Goal: Communication & Community: Answer question/provide support

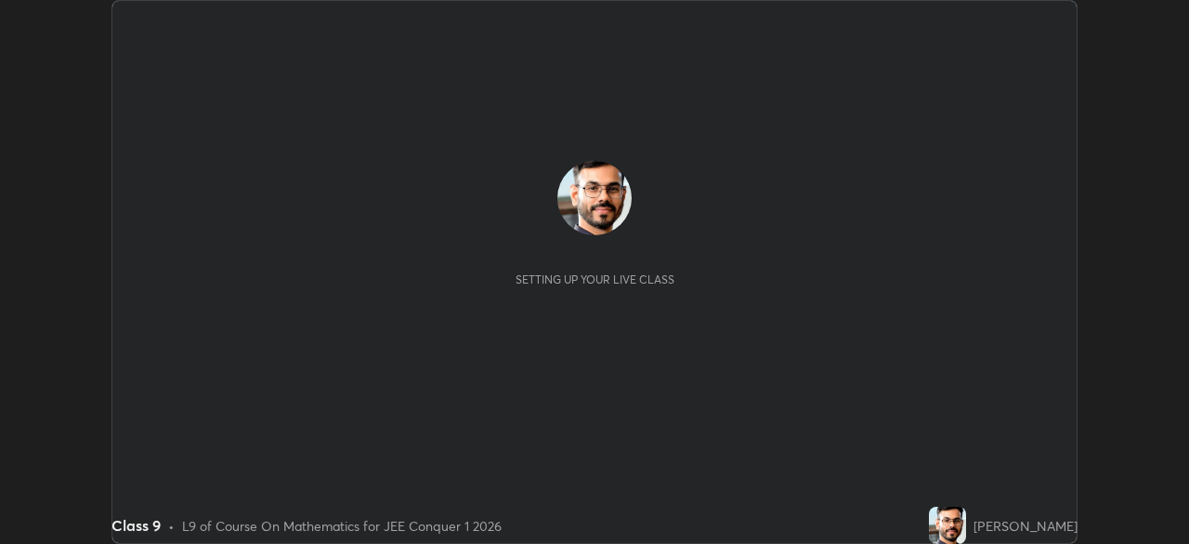
scroll to position [544, 1188]
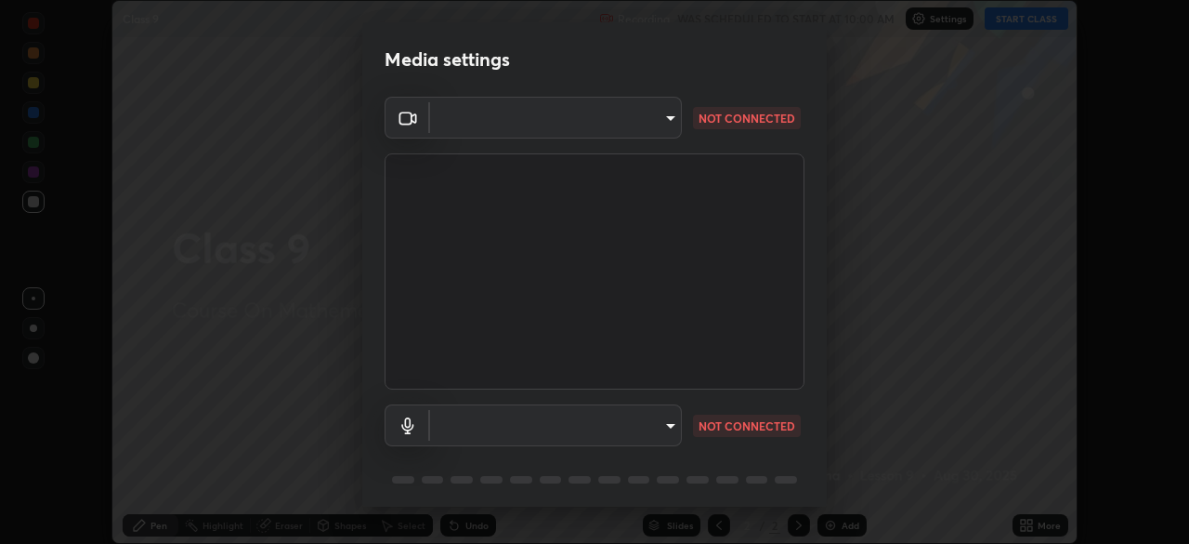
type input "e15fe1ebf70cde3bfcbeee335f8652014c7a9185cc29a01d69aea44f35fb34b8"
click at [661, 423] on body "Erase all Class 9 Recording WAS SCHEDULED TO START AT 10:00 AM Settings START C…" at bounding box center [594, 272] width 1189 height 544
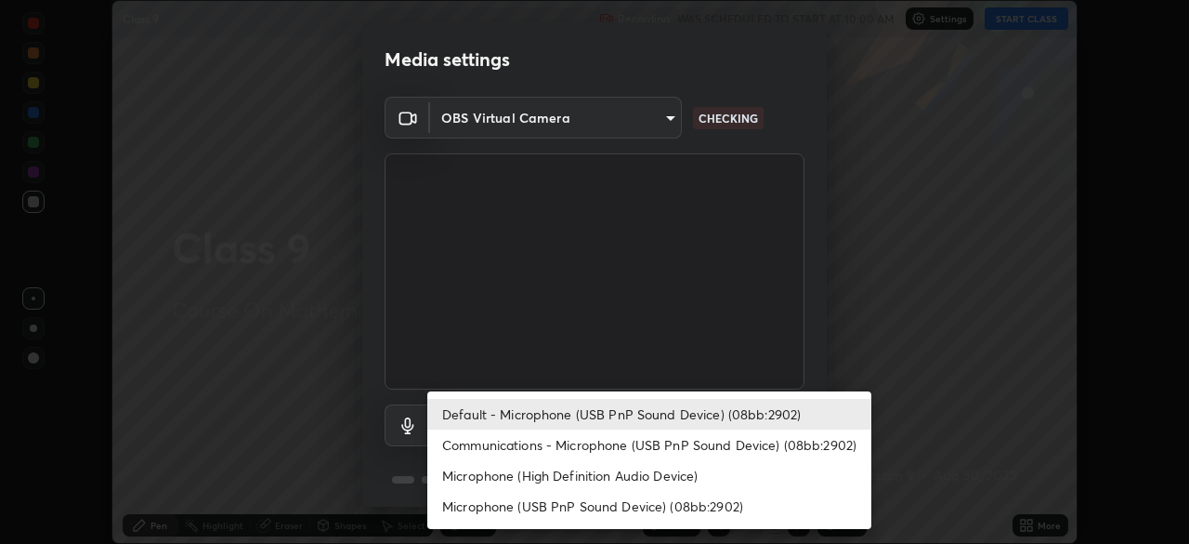
click at [670, 446] on li "Communications - Microphone (USB PnP Sound Device) (08bb:2902)" at bounding box center [649, 444] width 444 height 31
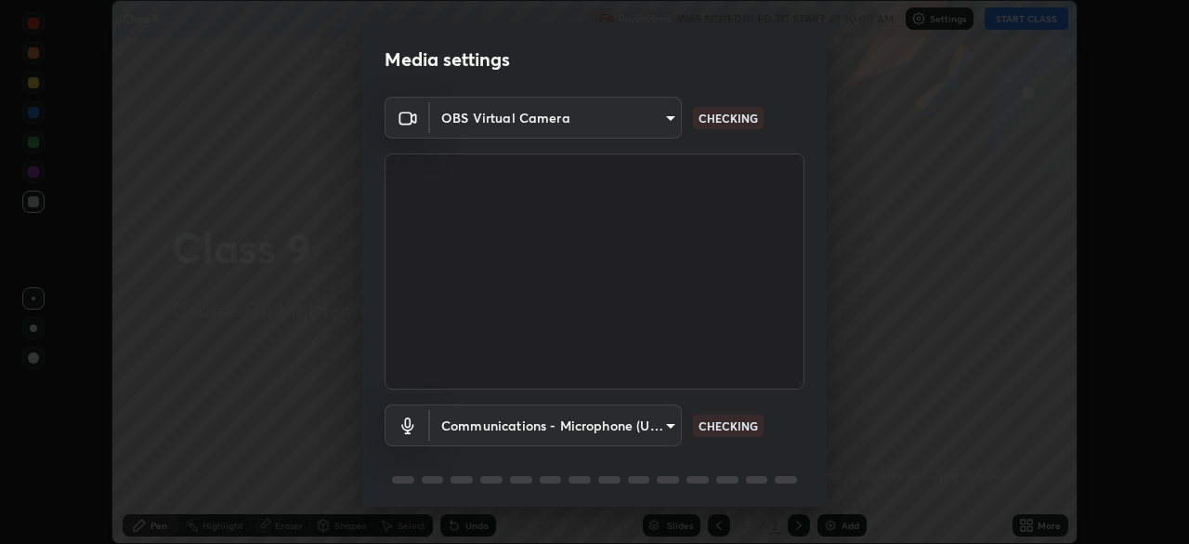
type input "communications"
click at [652, 113] on body "Erase all Class 9 Recording WAS SCHEDULED TO START AT 10:00 AM Settings START C…" at bounding box center [594, 272] width 1189 height 544
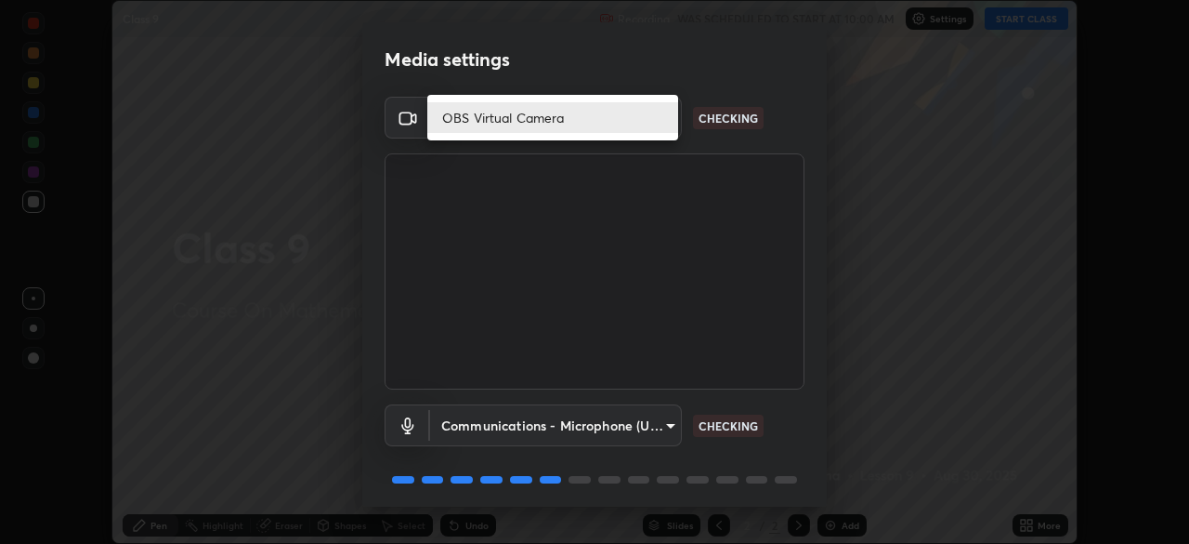
click at [643, 116] on li "OBS Virtual Camera" at bounding box center [552, 117] width 251 height 31
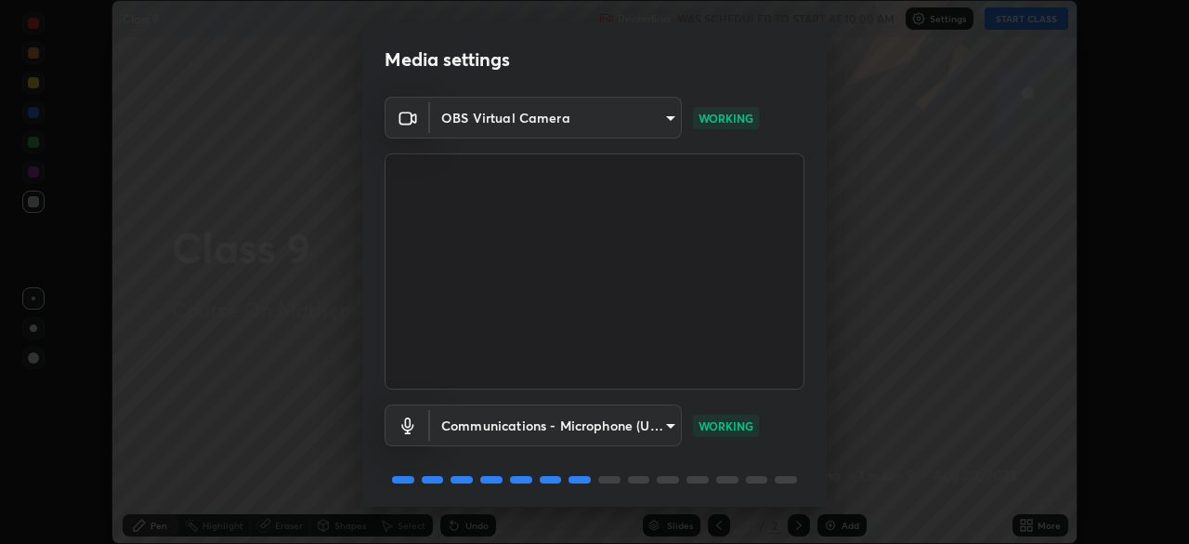
scroll to position [66, 0]
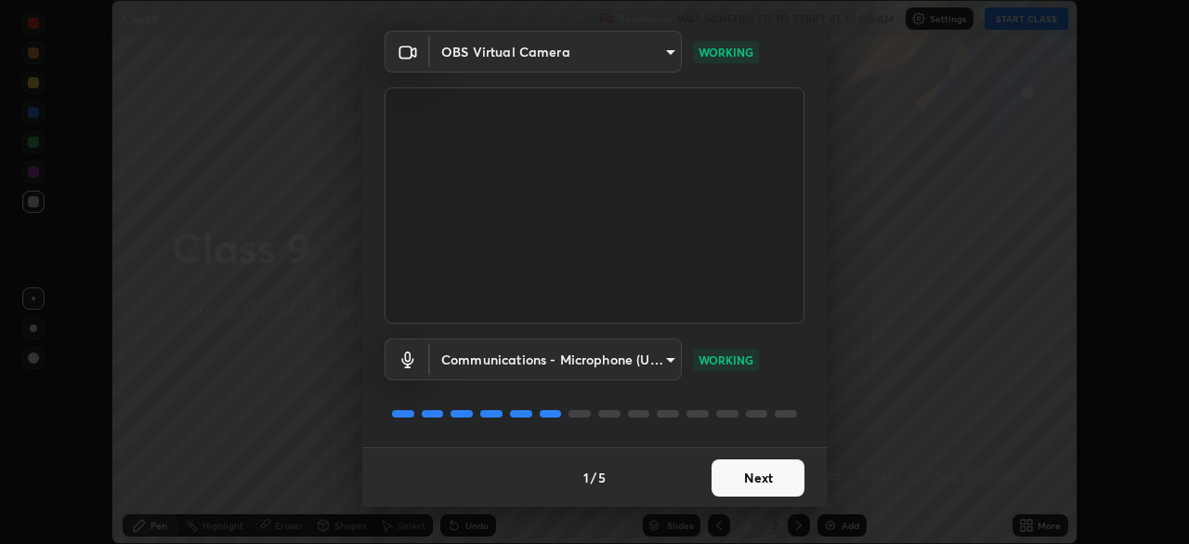
click at [758, 479] on button "Next" at bounding box center [758, 477] width 93 height 37
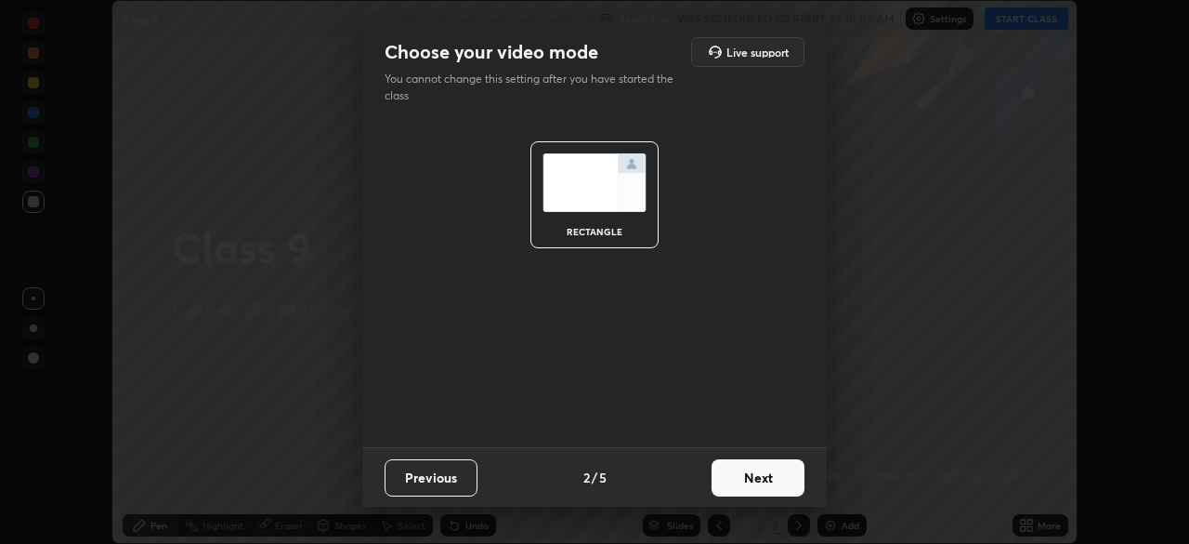
scroll to position [0, 0]
click at [767, 475] on button "Next" at bounding box center [758, 477] width 93 height 37
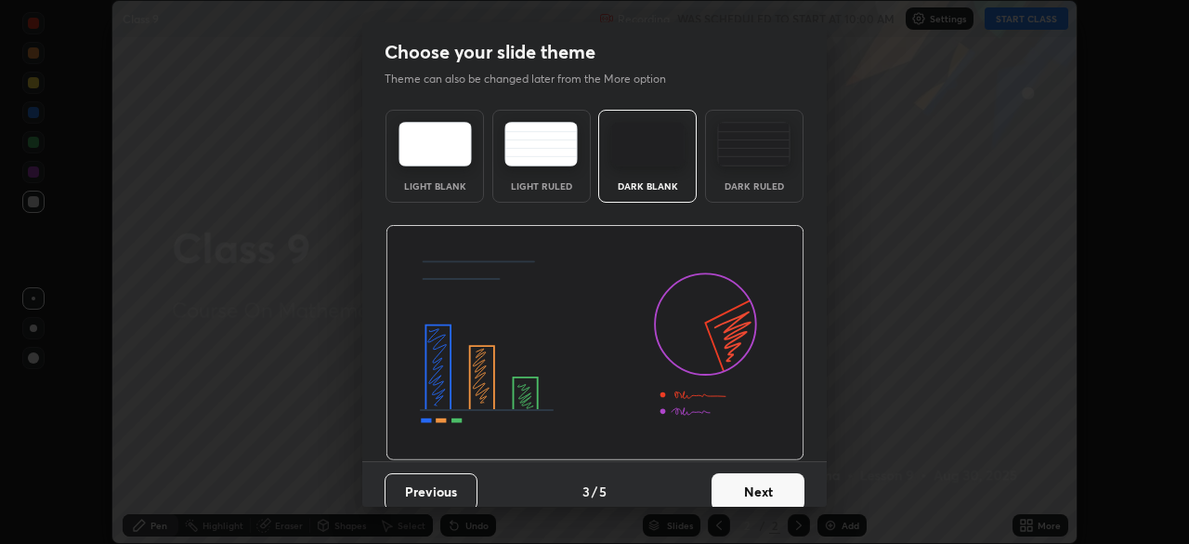
click at [770, 485] on button "Next" at bounding box center [758, 491] width 93 height 37
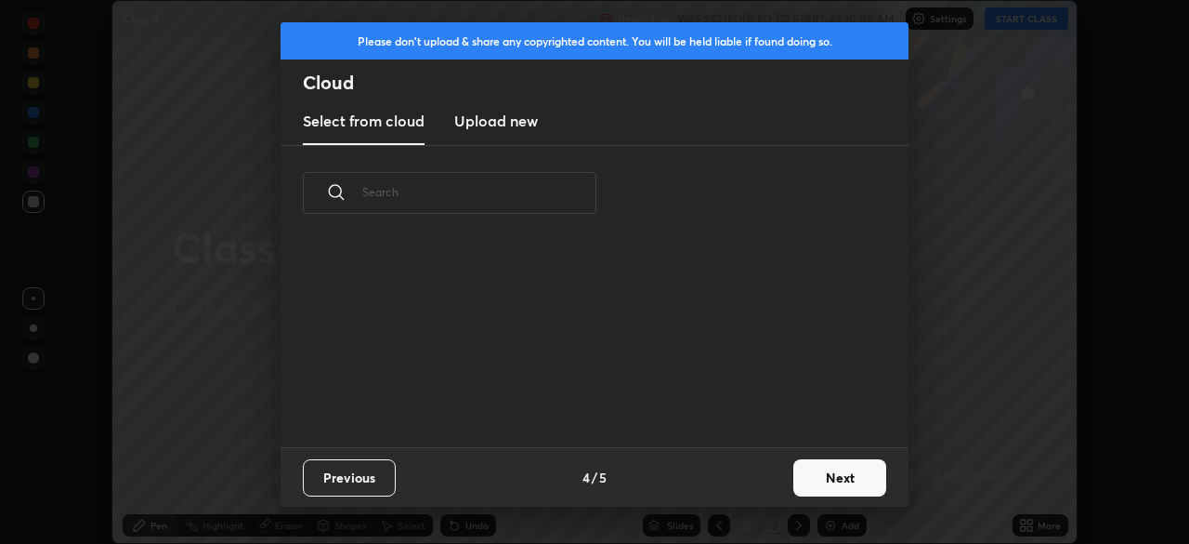
click at [796, 478] on button "Next" at bounding box center [839, 477] width 93 height 37
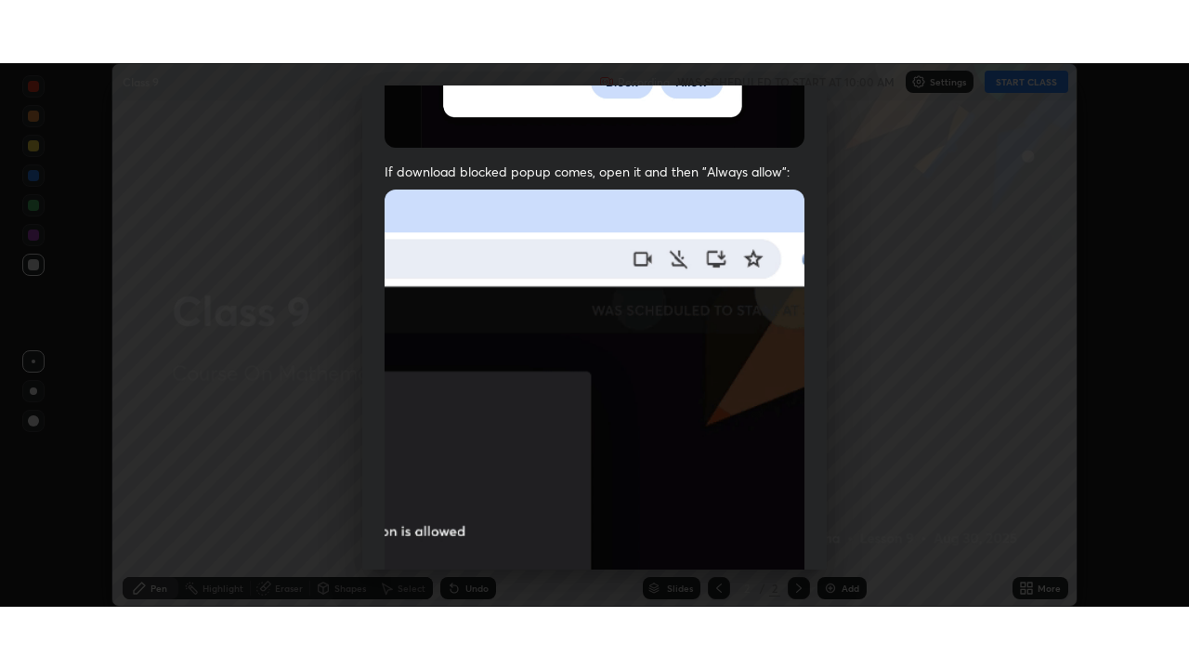
scroll to position [445, 0]
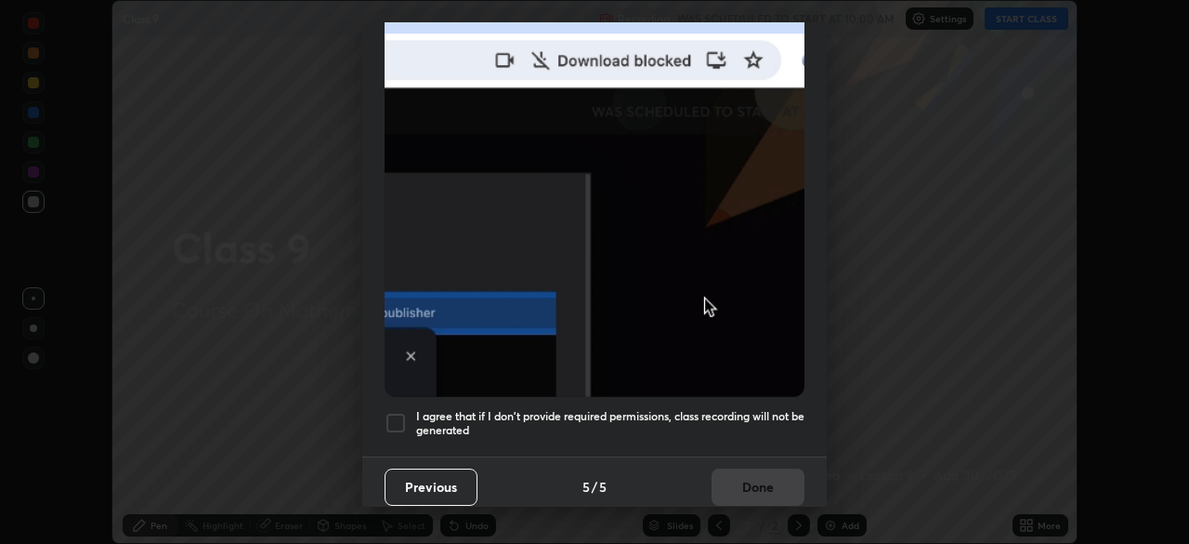
click at [715, 411] on h5 "I agree that if I don't provide required permissions, class recording will not …" at bounding box center [610, 423] width 388 height 29
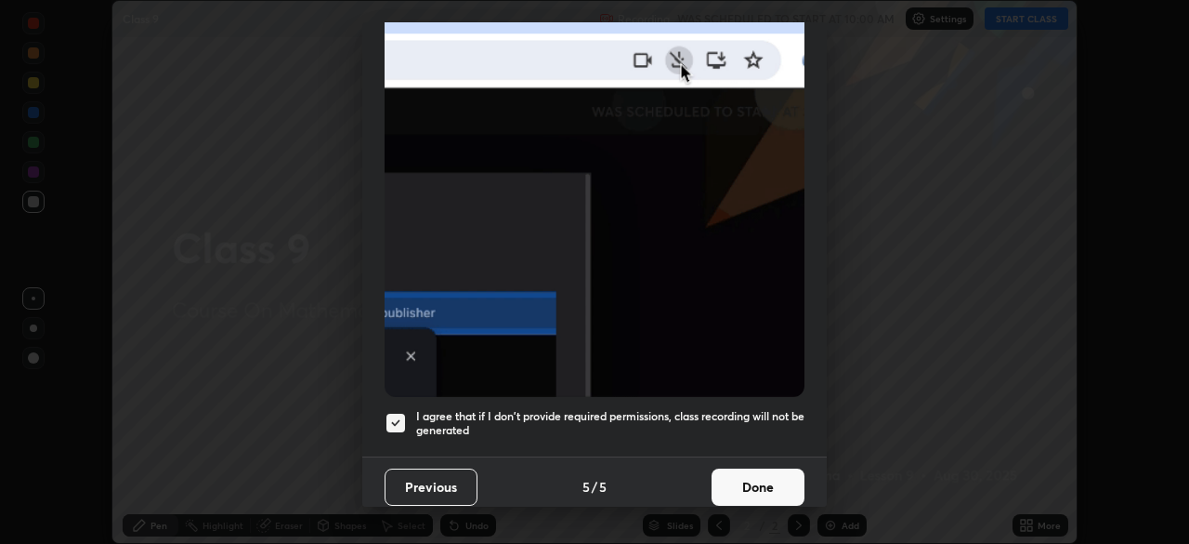
click at [755, 473] on button "Done" at bounding box center [758, 486] width 93 height 37
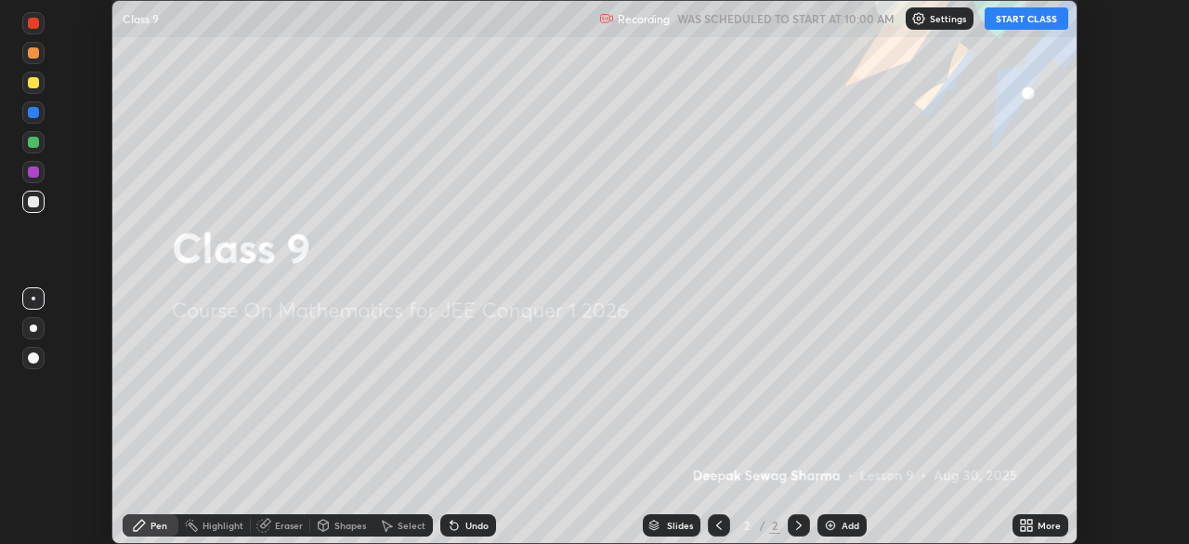
click at [1036, 526] on div "More" at bounding box center [1041, 525] width 56 height 22
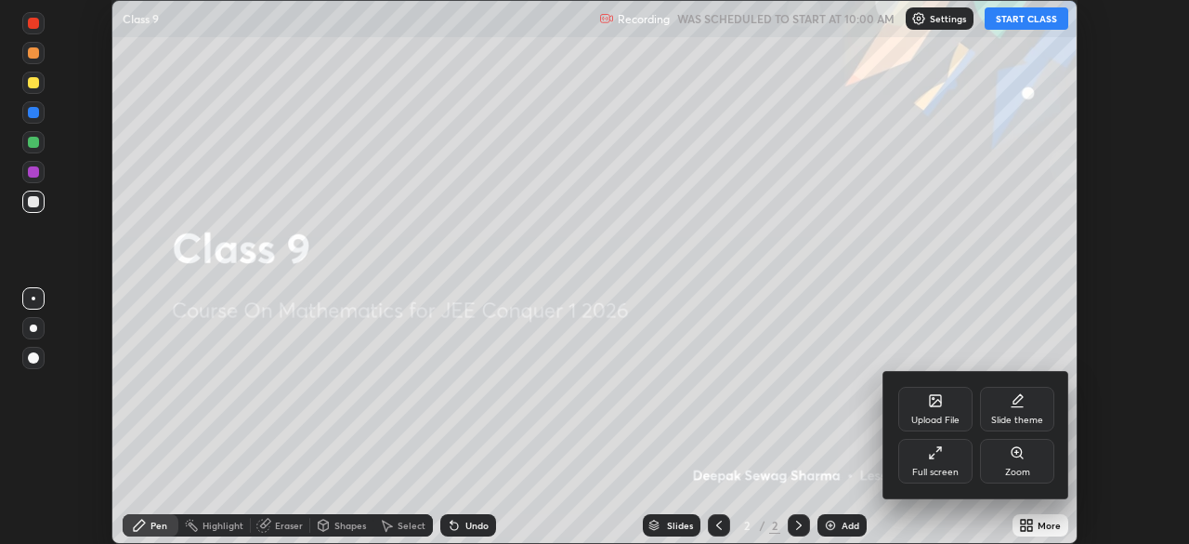
click at [935, 467] on div "Full screen" at bounding box center [935, 471] width 46 height 9
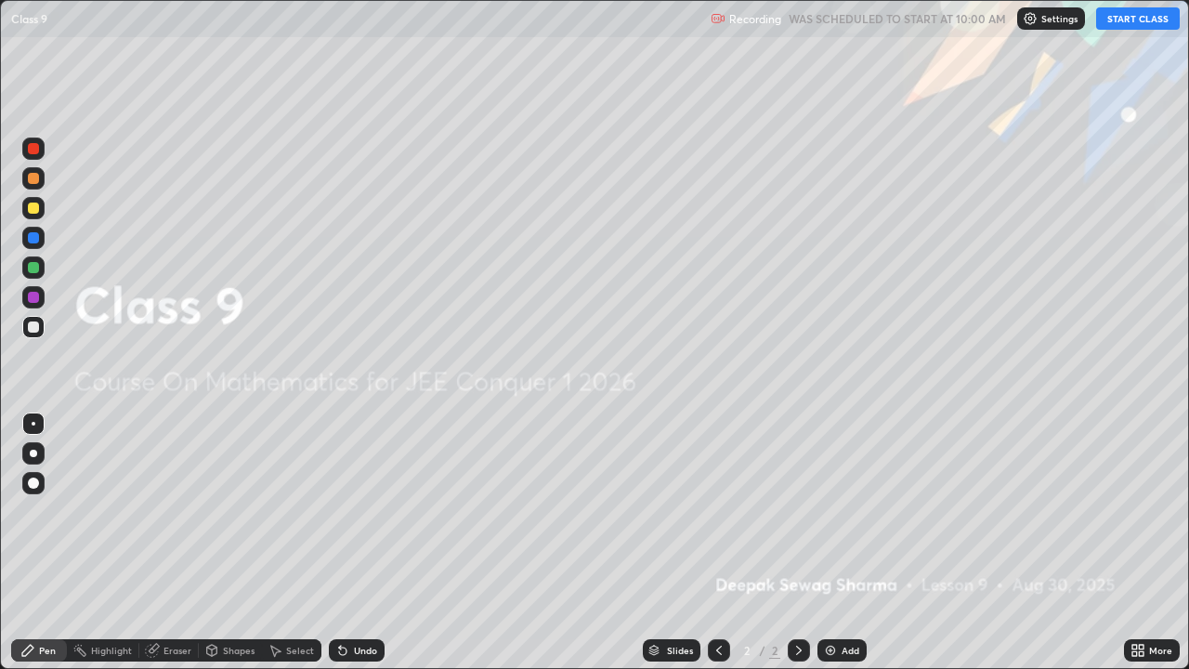
scroll to position [669, 1189]
click at [1121, 23] on button "START CLASS" at bounding box center [1138, 18] width 84 height 22
click at [797, 543] on icon at bounding box center [799, 650] width 15 height 15
click at [833, 543] on img at bounding box center [830, 650] width 15 height 15
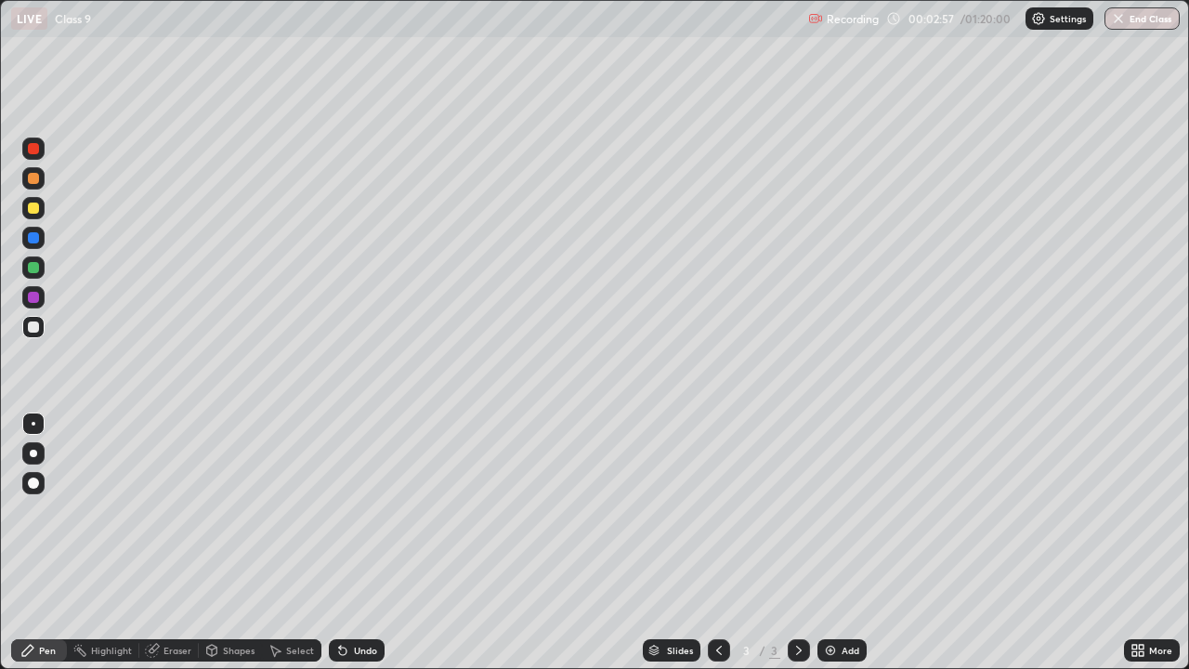
click at [33, 267] on div at bounding box center [33, 267] width 11 height 11
click at [39, 455] on div at bounding box center [33, 453] width 22 height 22
click at [37, 329] on div at bounding box center [33, 326] width 11 height 11
click at [220, 543] on div "Shapes" at bounding box center [230, 650] width 63 height 22
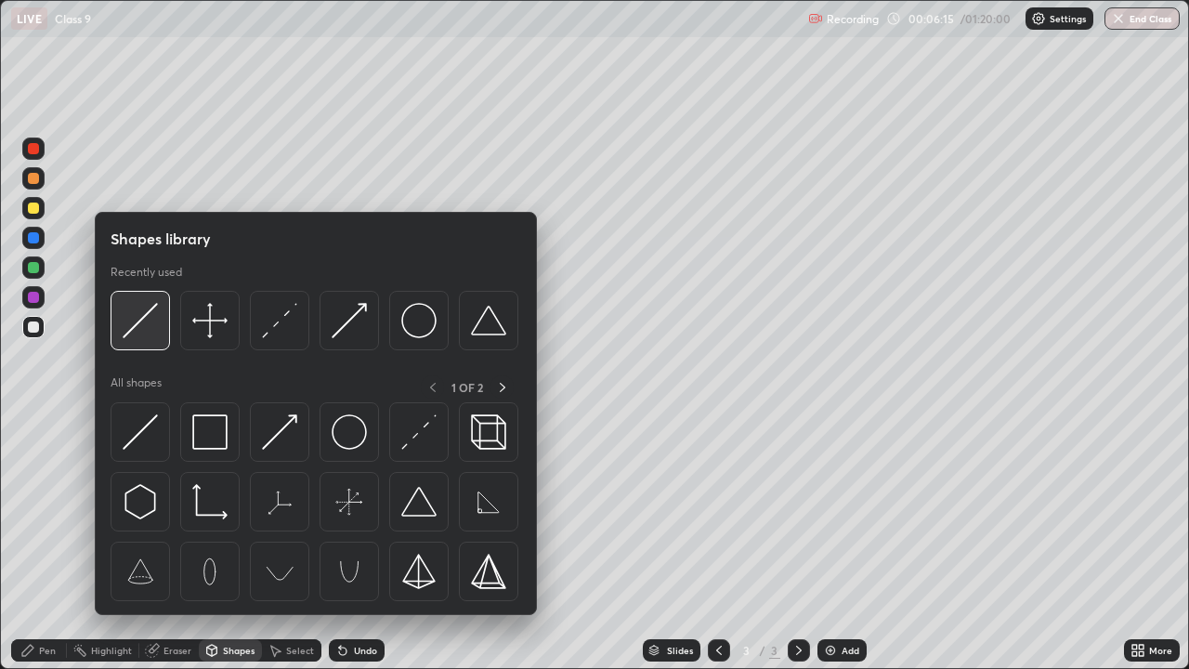
click at [151, 327] on img at bounding box center [140, 320] width 35 height 35
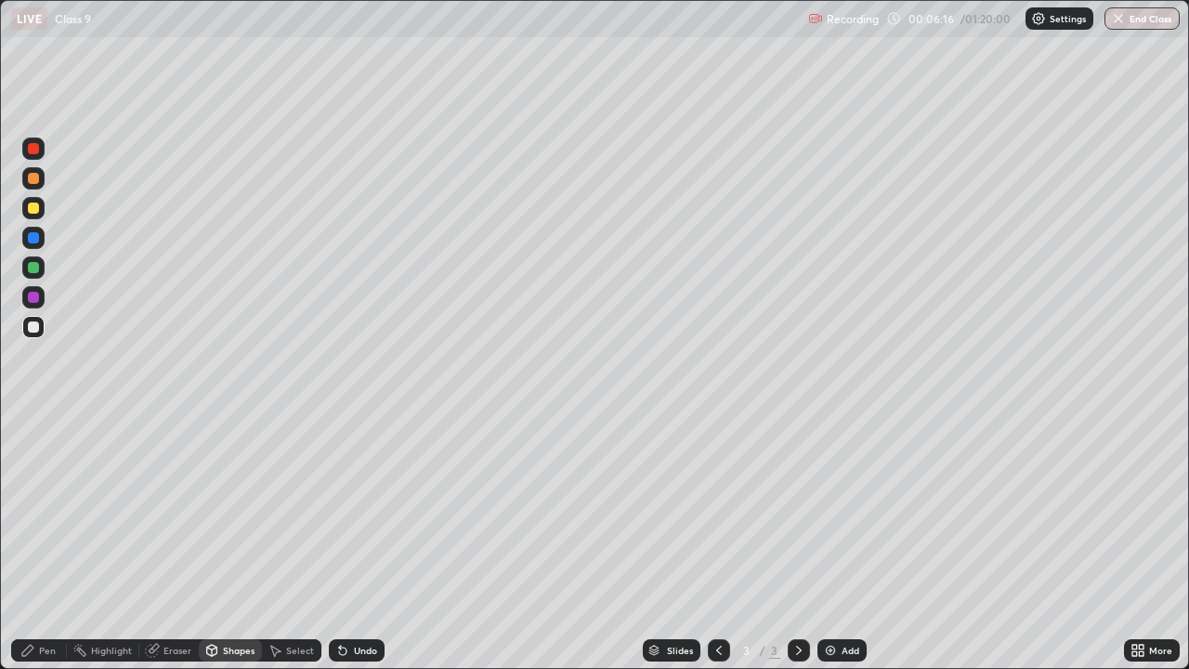
click at [38, 212] on div at bounding box center [33, 208] width 11 height 11
click at [33, 543] on icon at bounding box center [27, 650] width 15 height 15
click at [34, 210] on div at bounding box center [33, 208] width 11 height 11
click at [33, 239] on div at bounding box center [33, 237] width 11 height 11
click at [359, 543] on div "Undo" at bounding box center [365, 650] width 23 height 9
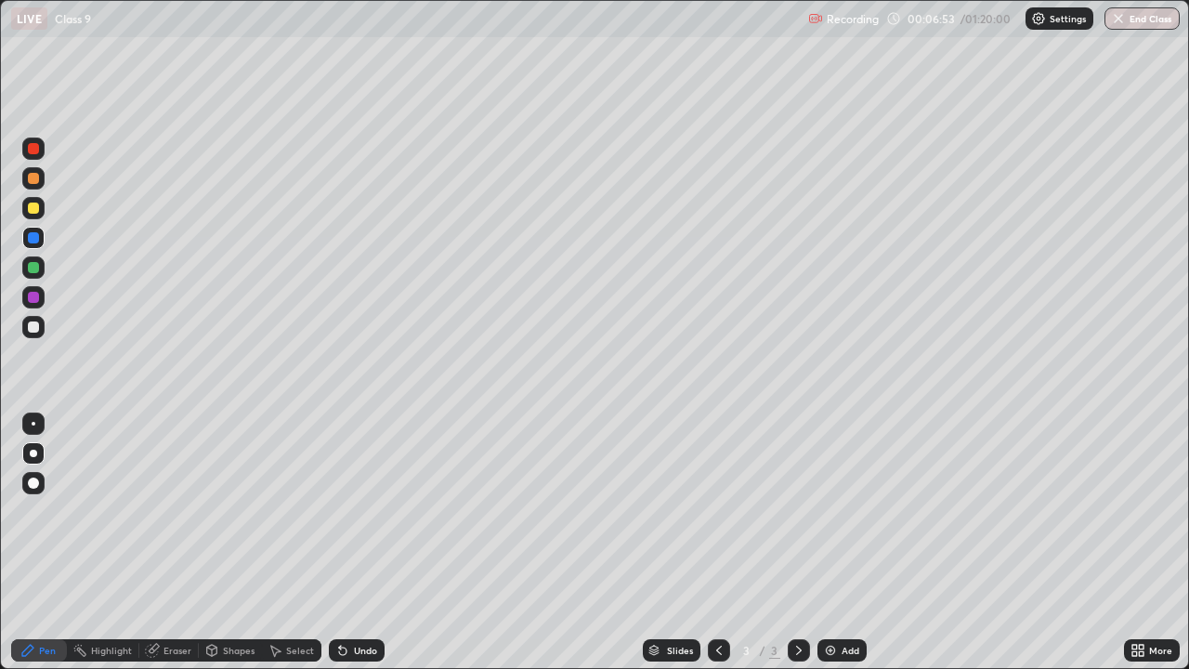
click at [167, 543] on div "Eraser" at bounding box center [178, 650] width 28 height 9
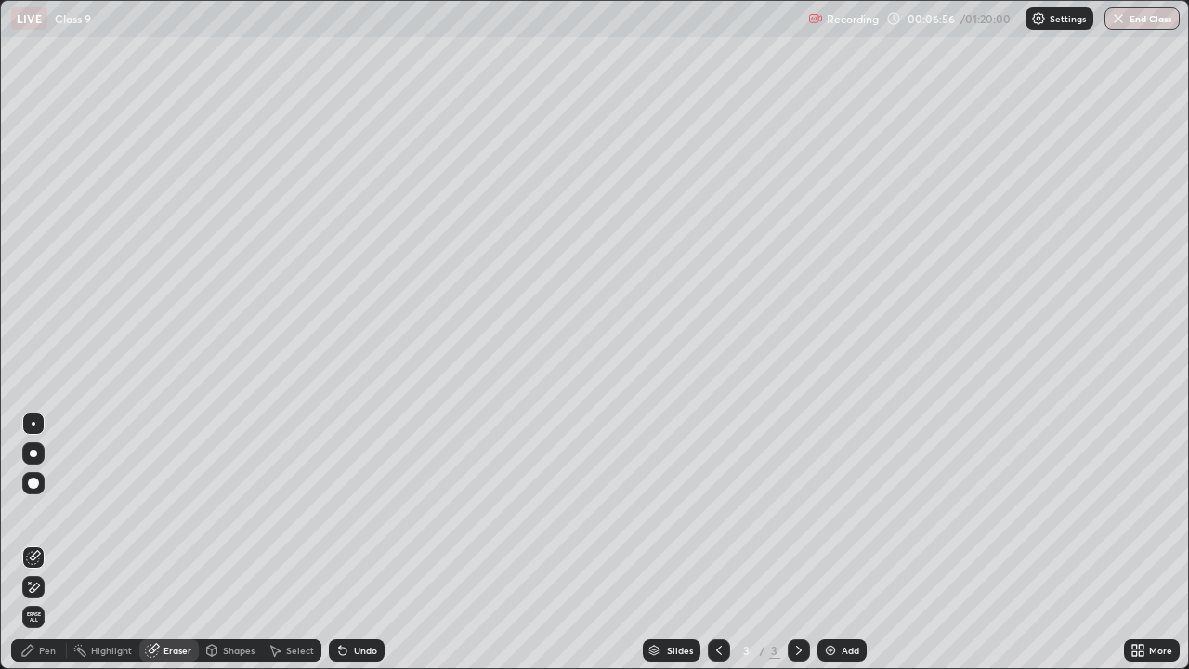
click at [31, 543] on icon at bounding box center [27, 650] width 15 height 15
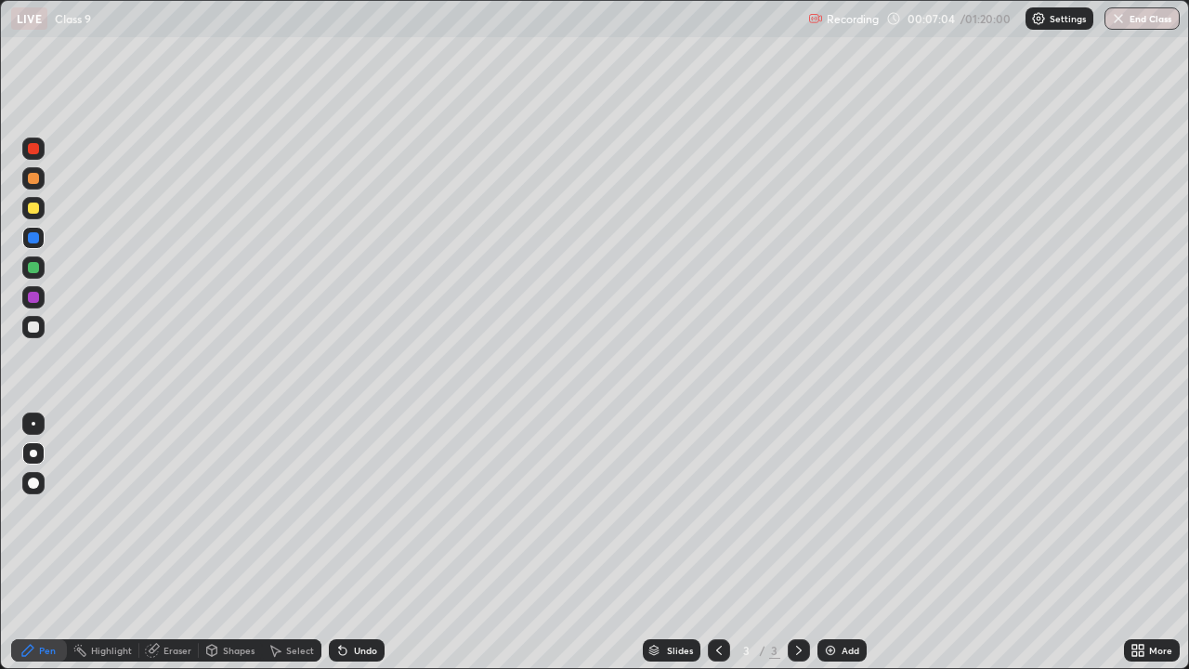
click at [157, 543] on icon at bounding box center [152, 650] width 15 height 15
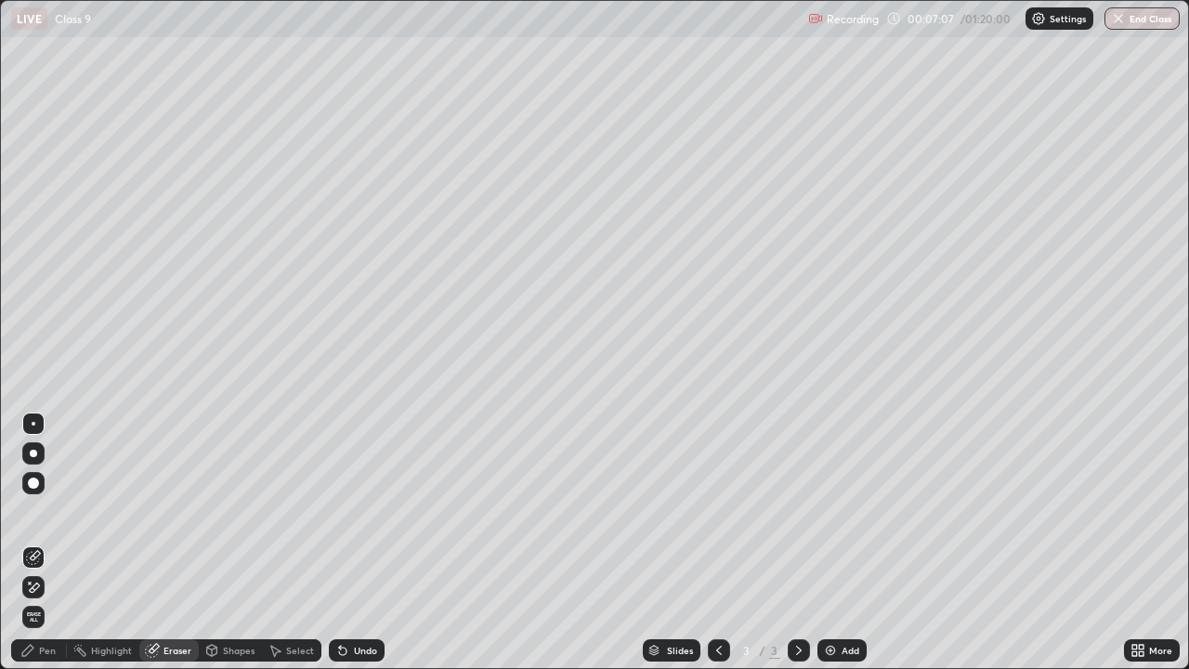
click at [33, 543] on icon at bounding box center [27, 650] width 11 height 11
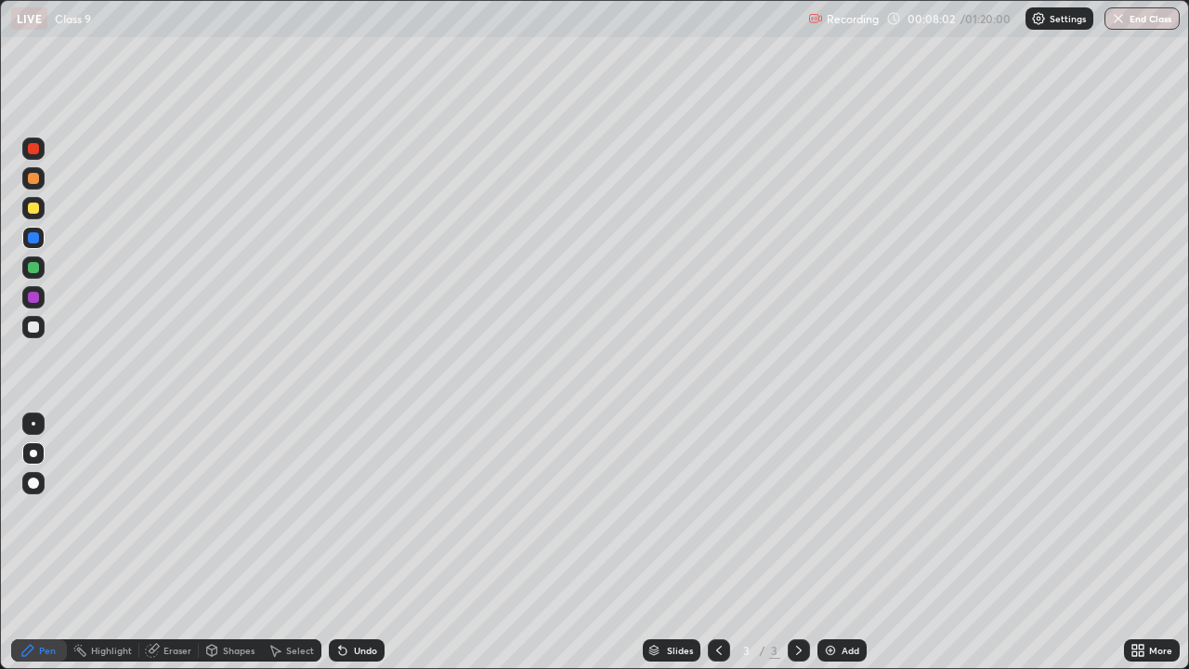
click at [34, 328] on div at bounding box center [33, 326] width 11 height 11
click at [30, 268] on div at bounding box center [33, 267] width 11 height 11
click at [35, 210] on div at bounding box center [33, 208] width 11 height 11
click at [792, 543] on icon at bounding box center [799, 650] width 15 height 15
click at [833, 543] on img at bounding box center [830, 650] width 15 height 15
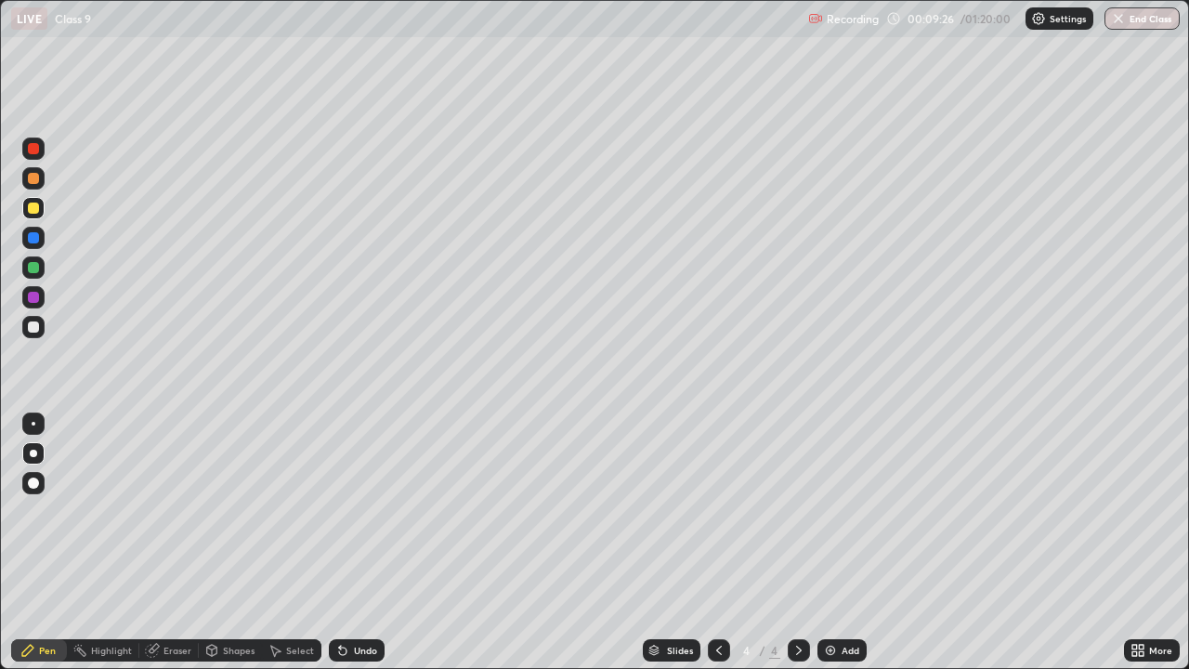
click at [229, 543] on div "Shapes" at bounding box center [239, 650] width 32 height 9
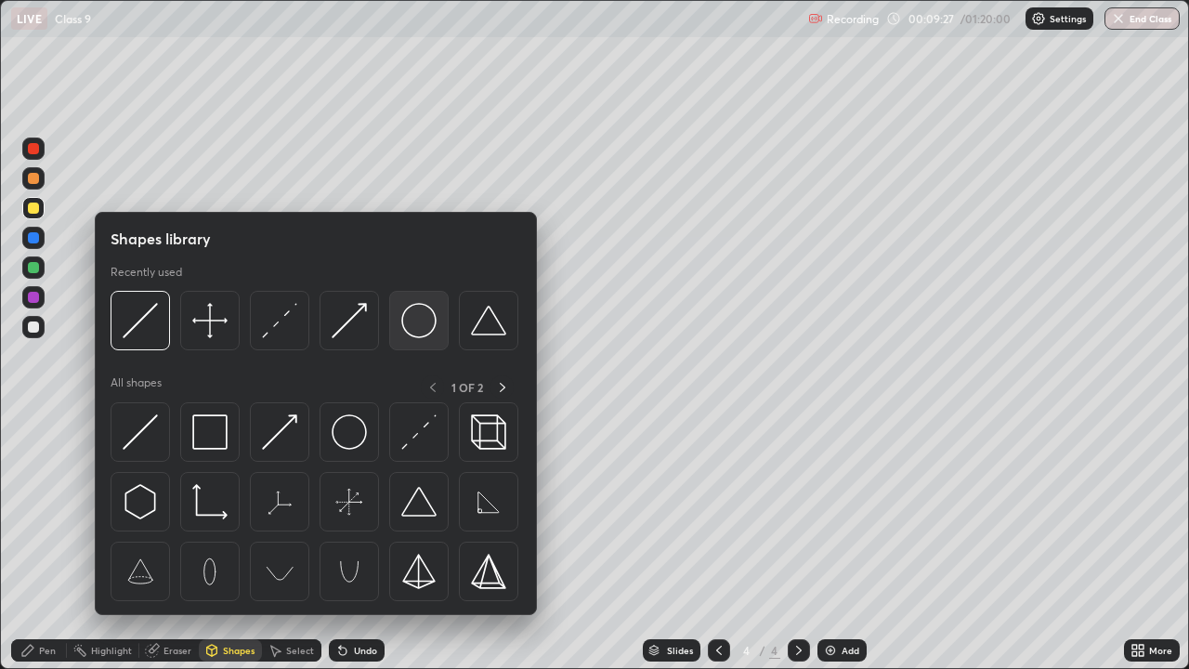
click at [413, 330] on img at bounding box center [418, 320] width 35 height 35
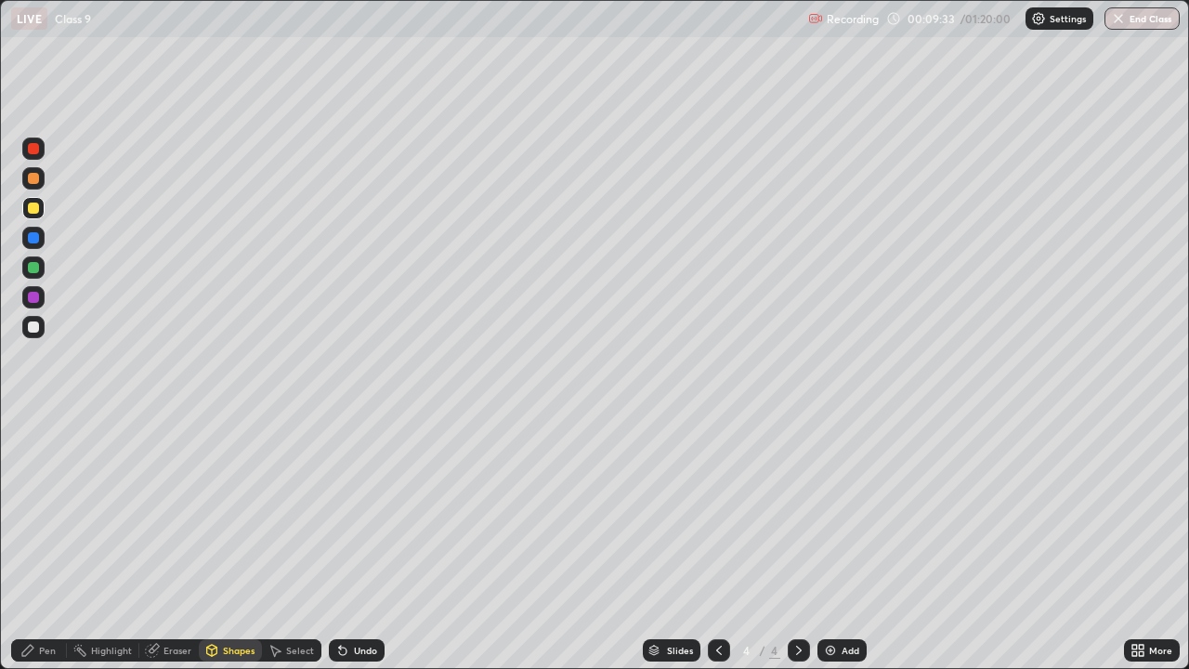
click at [36, 543] on div "Pen" at bounding box center [39, 650] width 56 height 22
click at [34, 269] on div at bounding box center [33, 267] width 11 height 11
click at [718, 543] on icon at bounding box center [719, 650] width 15 height 15
click at [796, 543] on icon at bounding box center [799, 650] width 6 height 9
click at [32, 213] on div at bounding box center [33, 208] width 11 height 11
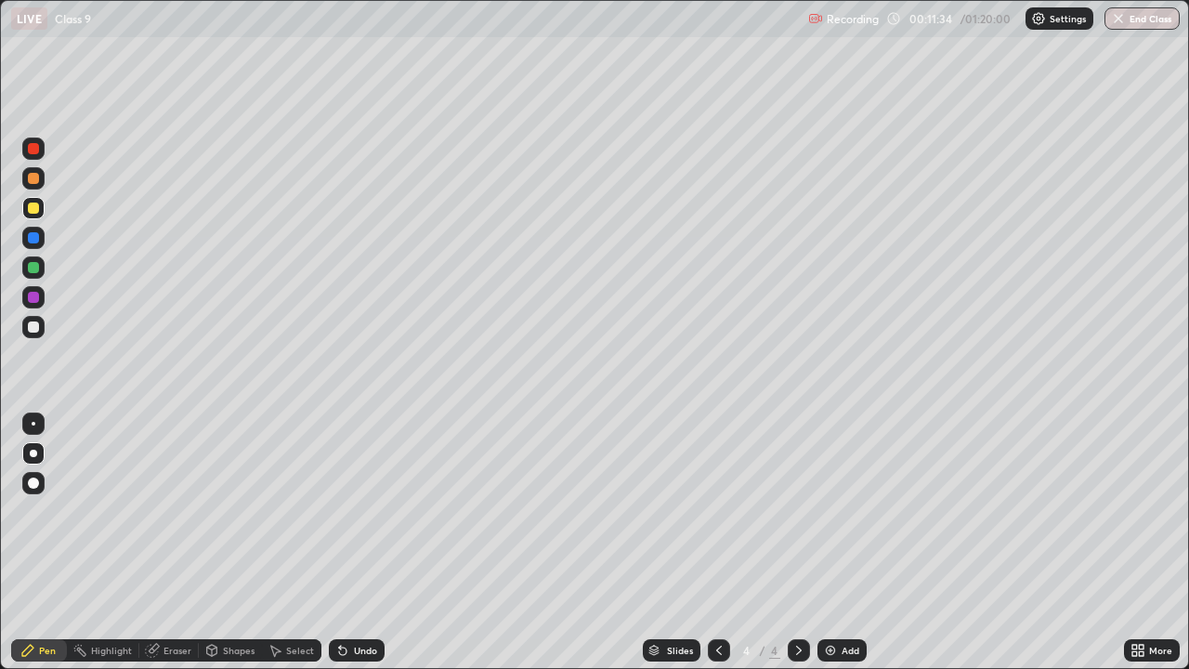
click at [33, 269] on div at bounding box center [33, 267] width 11 height 11
click at [834, 543] on img at bounding box center [830, 650] width 15 height 15
click at [30, 324] on div at bounding box center [33, 326] width 11 height 11
click at [358, 543] on div "Undo" at bounding box center [365, 650] width 23 height 9
click at [354, 543] on div "Undo" at bounding box center [365, 650] width 23 height 9
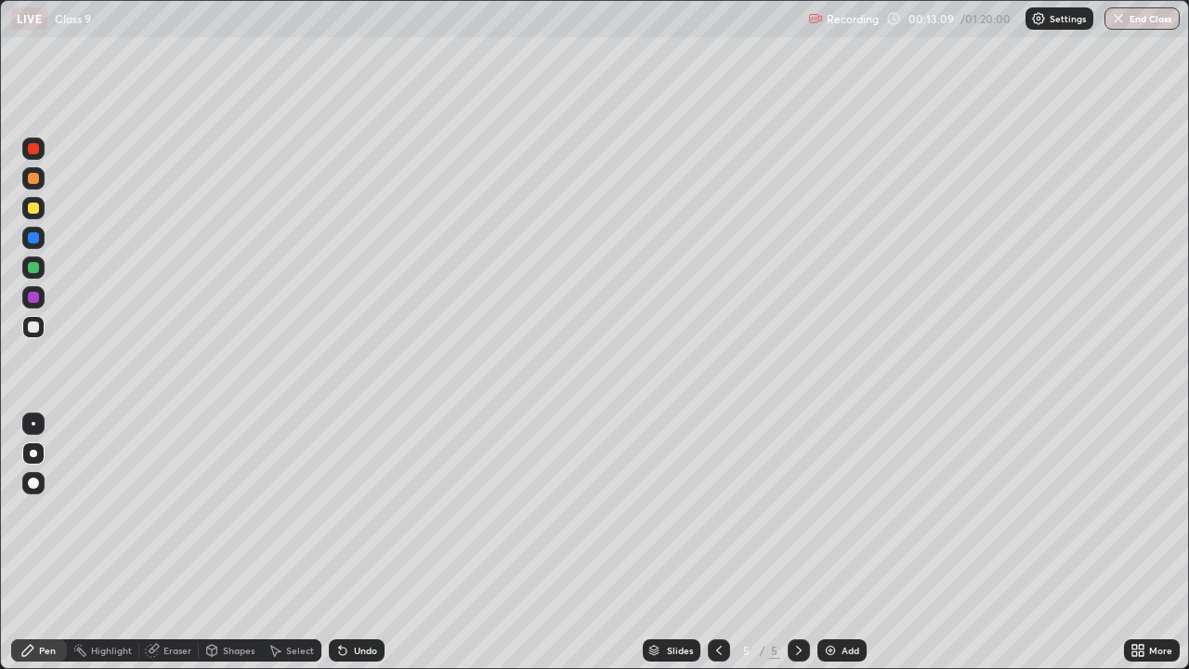
click at [355, 543] on div "Undo" at bounding box center [365, 650] width 23 height 9
click at [33, 267] on div at bounding box center [33, 267] width 11 height 11
click at [33, 210] on div at bounding box center [33, 208] width 11 height 11
click at [35, 263] on div at bounding box center [33, 267] width 11 height 11
click at [33, 239] on div at bounding box center [33, 237] width 11 height 11
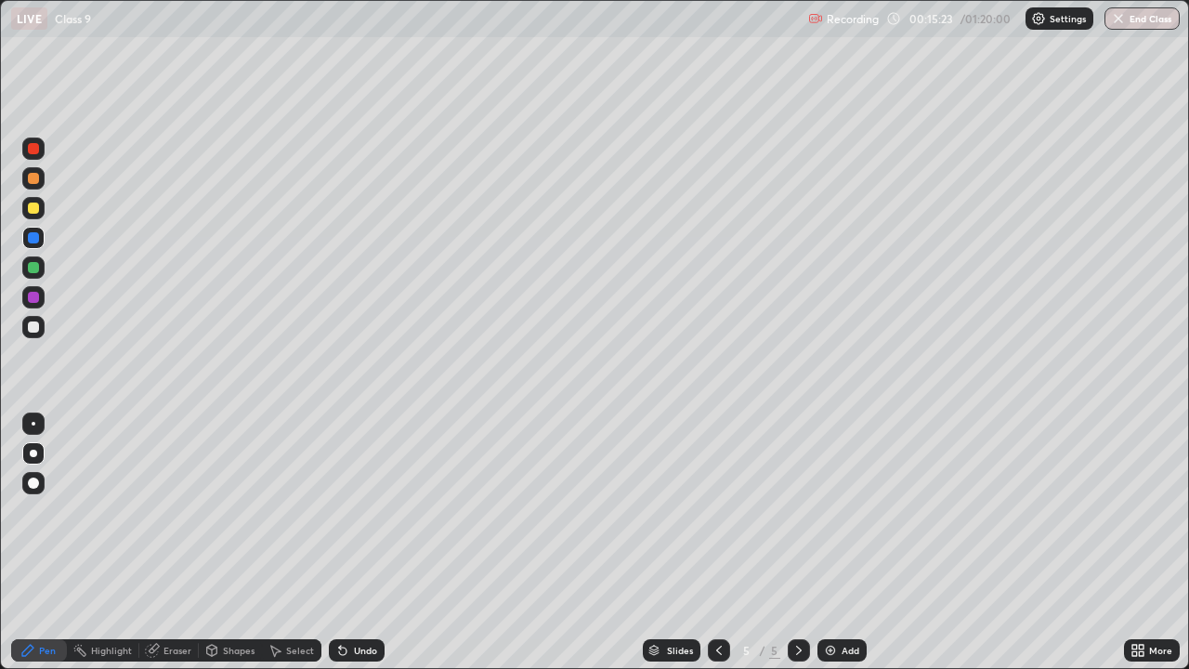
click at [36, 269] on div at bounding box center [33, 267] width 11 height 11
click at [720, 543] on icon at bounding box center [719, 650] width 15 height 15
click at [717, 543] on icon at bounding box center [719, 650] width 15 height 15
click at [798, 543] on icon at bounding box center [799, 650] width 6 height 9
click at [796, 543] on icon at bounding box center [799, 650] width 6 height 9
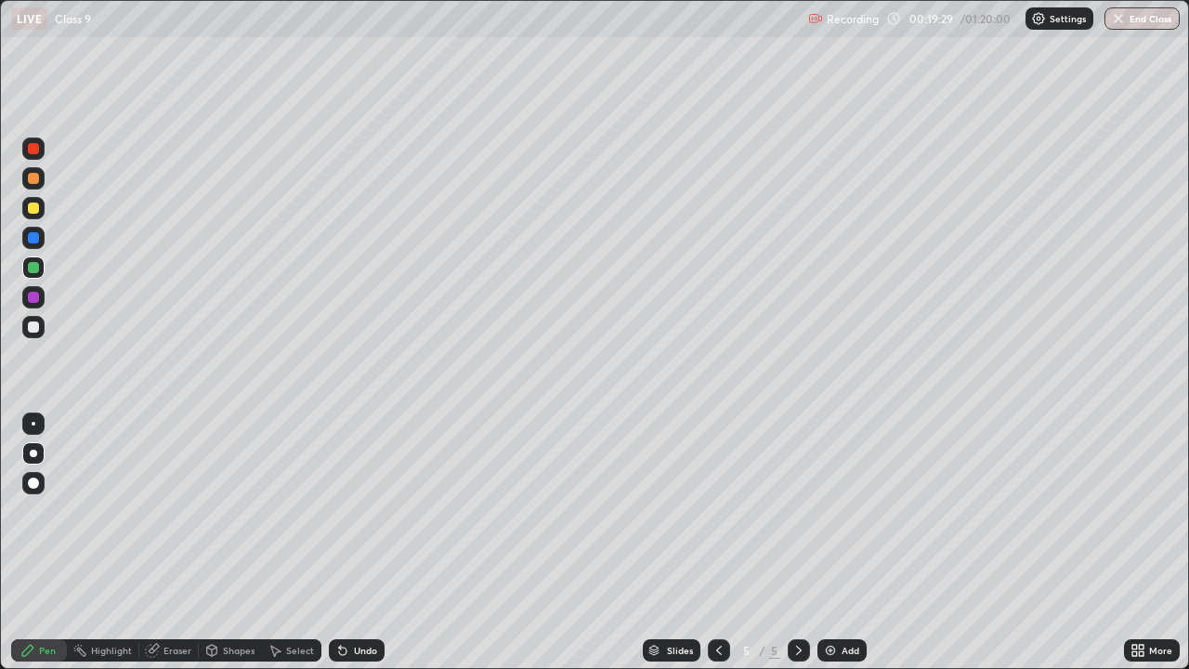
click at [838, 543] on div "Add" at bounding box center [842, 650] width 49 height 22
click at [31, 330] on div at bounding box center [33, 326] width 11 height 11
click at [717, 543] on icon at bounding box center [719, 650] width 15 height 15
click at [794, 543] on icon at bounding box center [799, 650] width 15 height 15
click at [347, 543] on div "Undo" at bounding box center [357, 650] width 56 height 22
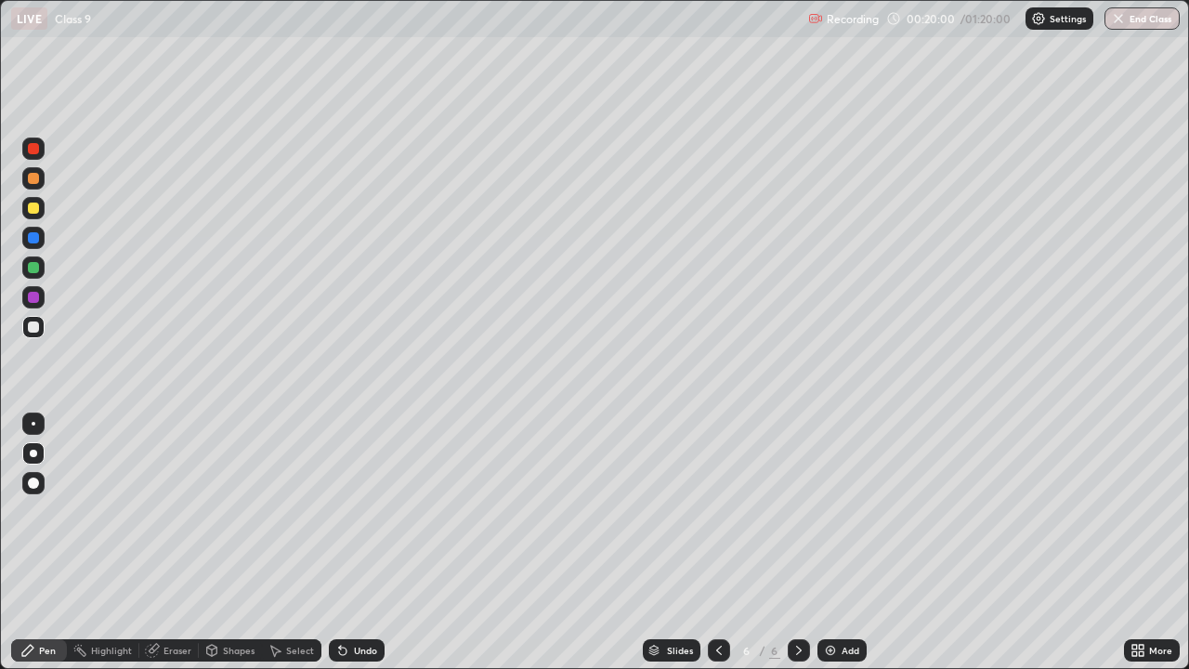
click at [350, 543] on div "Undo" at bounding box center [357, 650] width 56 height 22
click at [345, 543] on div "Undo" at bounding box center [357, 650] width 56 height 22
click at [719, 543] on icon at bounding box center [719, 650] width 15 height 15
click at [796, 543] on icon at bounding box center [799, 650] width 15 height 15
click at [164, 543] on div "Eraser" at bounding box center [178, 650] width 28 height 9
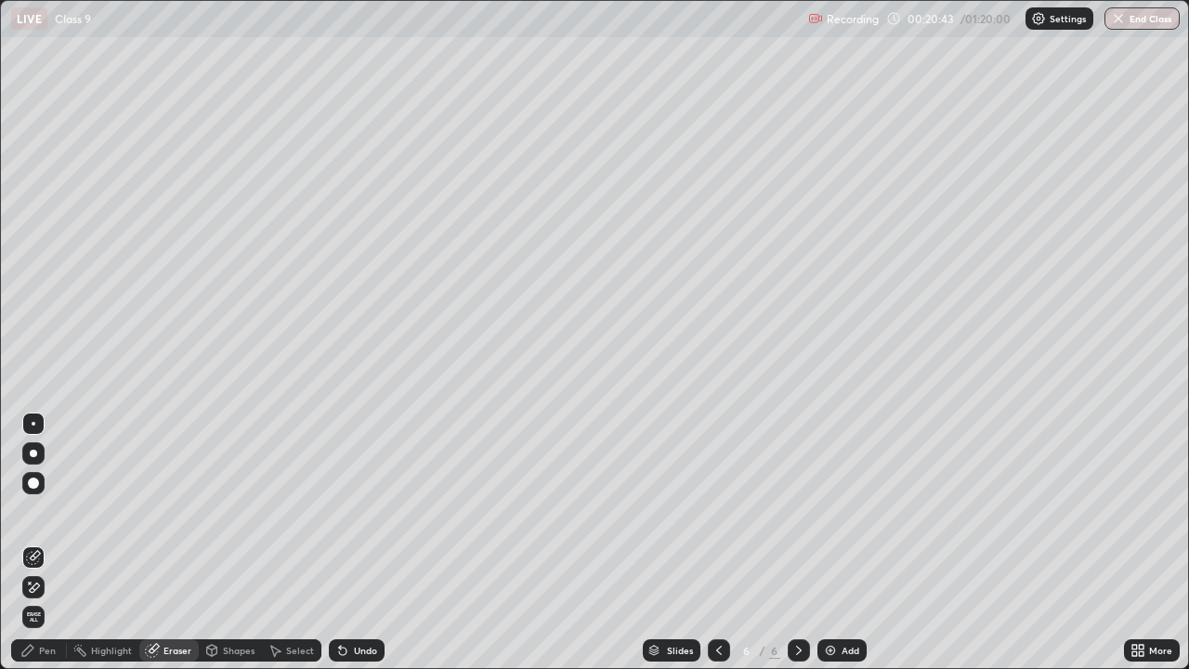
click at [34, 543] on icon at bounding box center [35, 587] width 10 height 9
click at [36, 543] on div "Pen" at bounding box center [39, 650] width 56 height 22
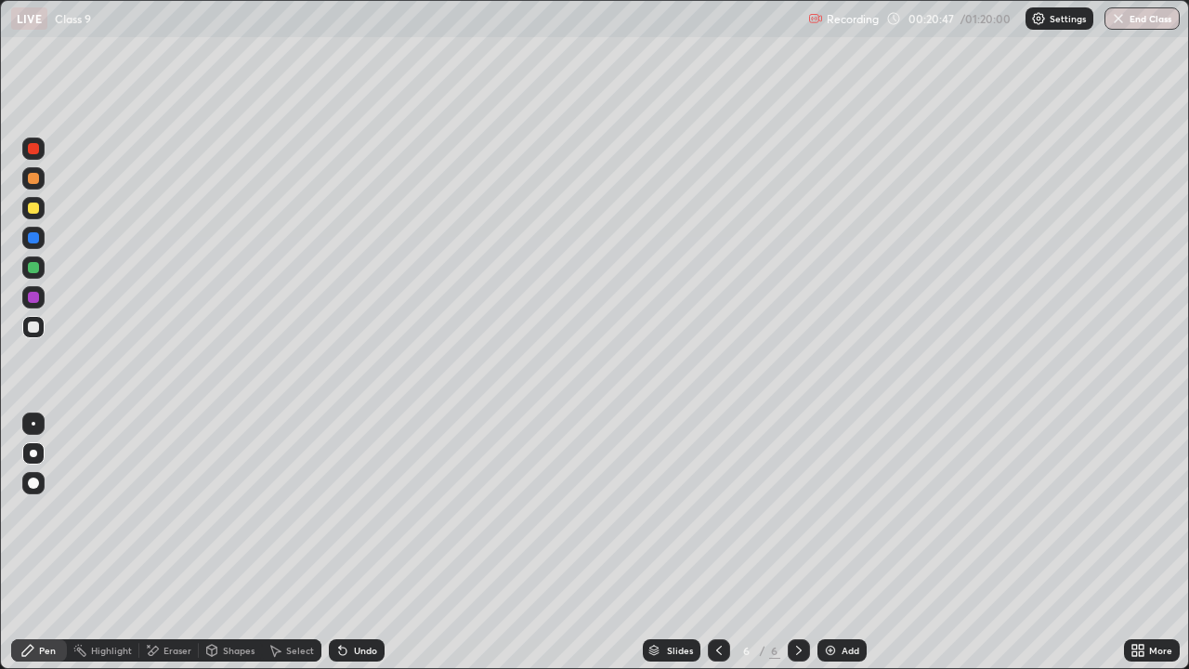
click at [32, 209] on div at bounding box center [33, 208] width 11 height 11
click at [716, 543] on icon at bounding box center [719, 650] width 15 height 15
click at [795, 543] on icon at bounding box center [799, 650] width 15 height 15
click at [718, 543] on icon at bounding box center [719, 650] width 15 height 15
click at [797, 543] on icon at bounding box center [799, 650] width 15 height 15
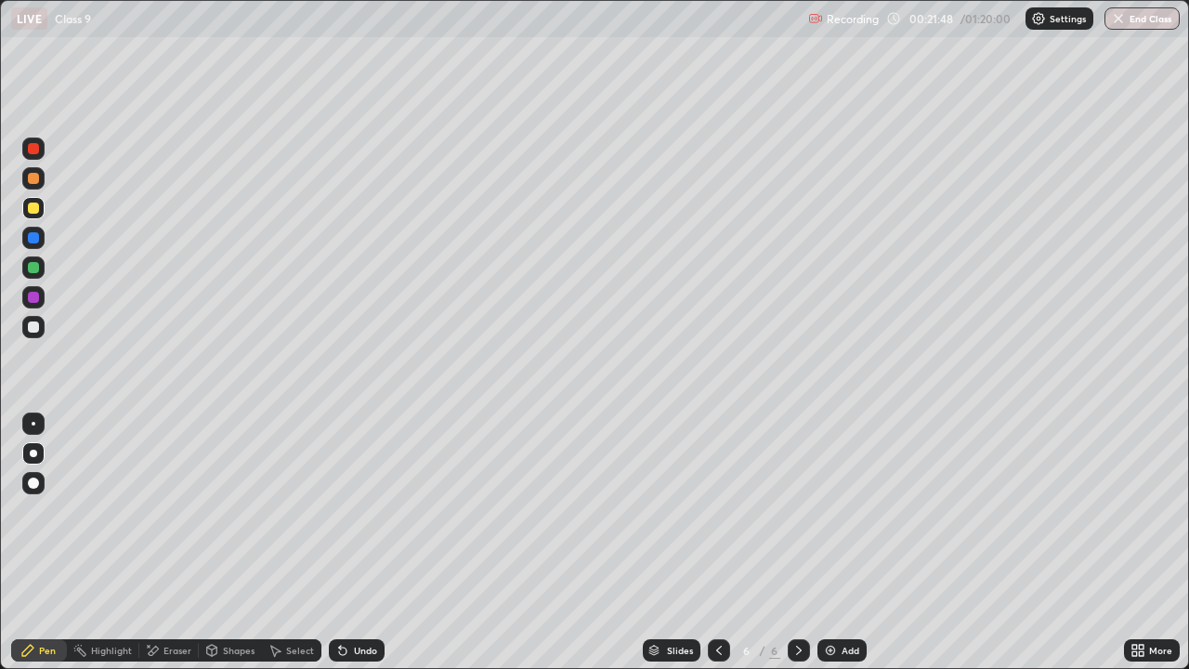
click at [37, 269] on div at bounding box center [33, 267] width 11 height 11
click at [716, 543] on icon at bounding box center [719, 650] width 6 height 9
click at [797, 543] on icon at bounding box center [799, 650] width 15 height 15
click at [29, 332] on div at bounding box center [33, 327] width 22 height 22
click at [799, 543] on icon at bounding box center [799, 650] width 6 height 9
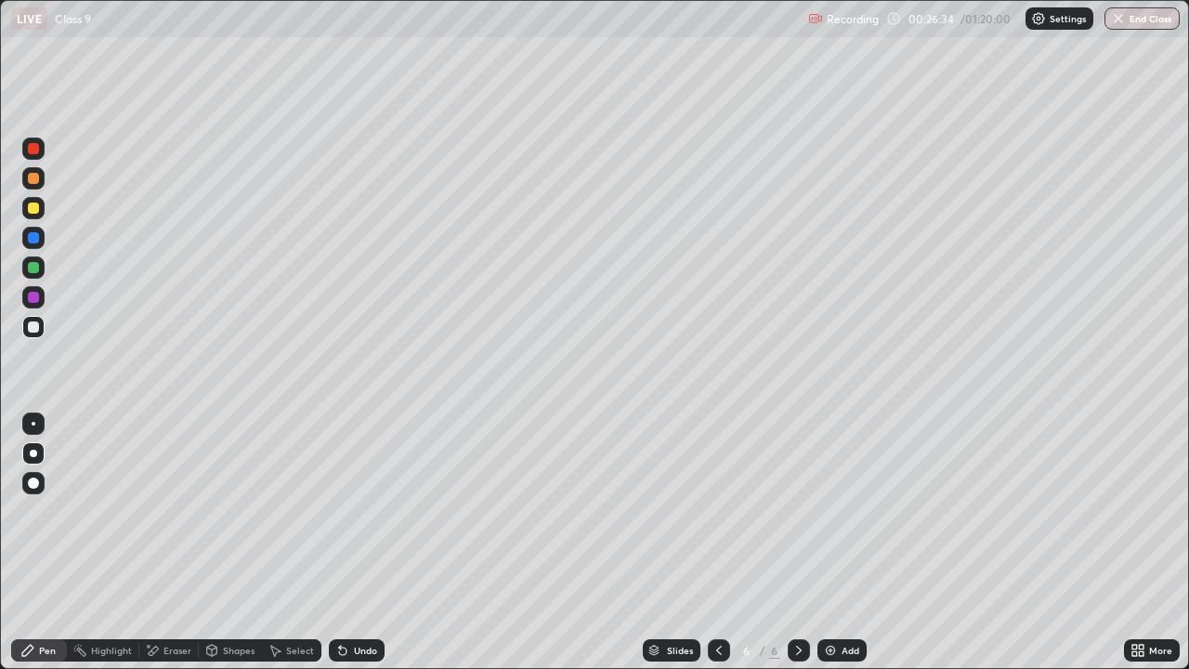
click at [833, 543] on img at bounding box center [830, 650] width 15 height 15
click at [33, 214] on div at bounding box center [33, 208] width 22 height 22
click at [212, 543] on icon at bounding box center [212, 652] width 0 height 7
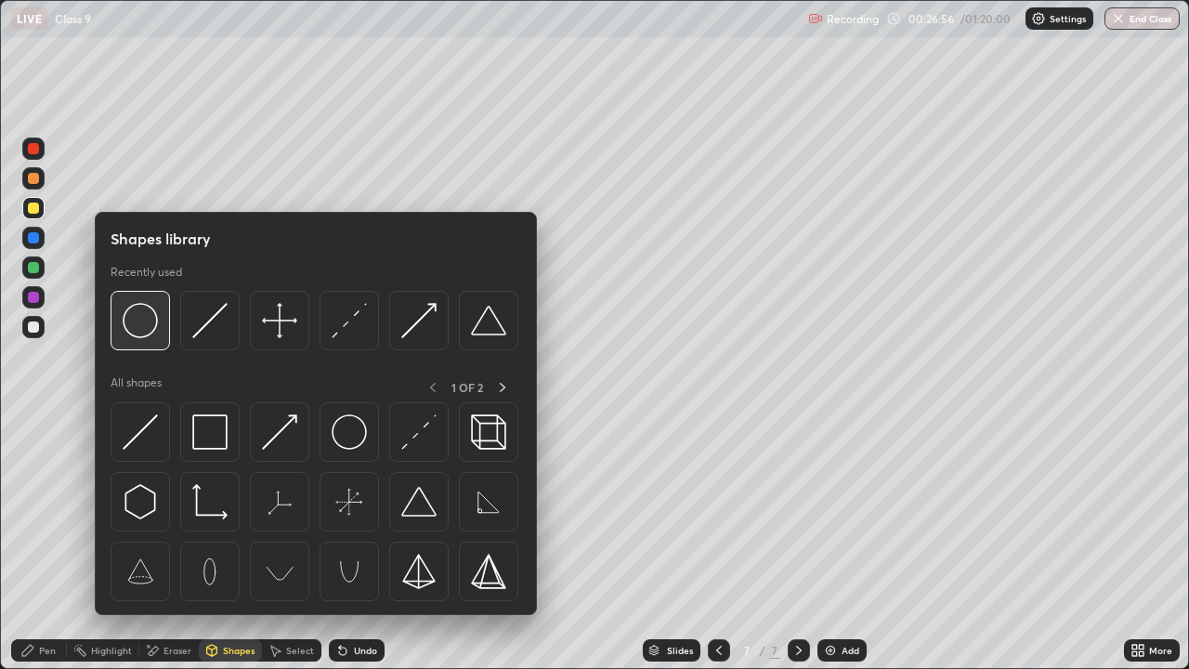
click at [143, 330] on img at bounding box center [140, 320] width 35 height 35
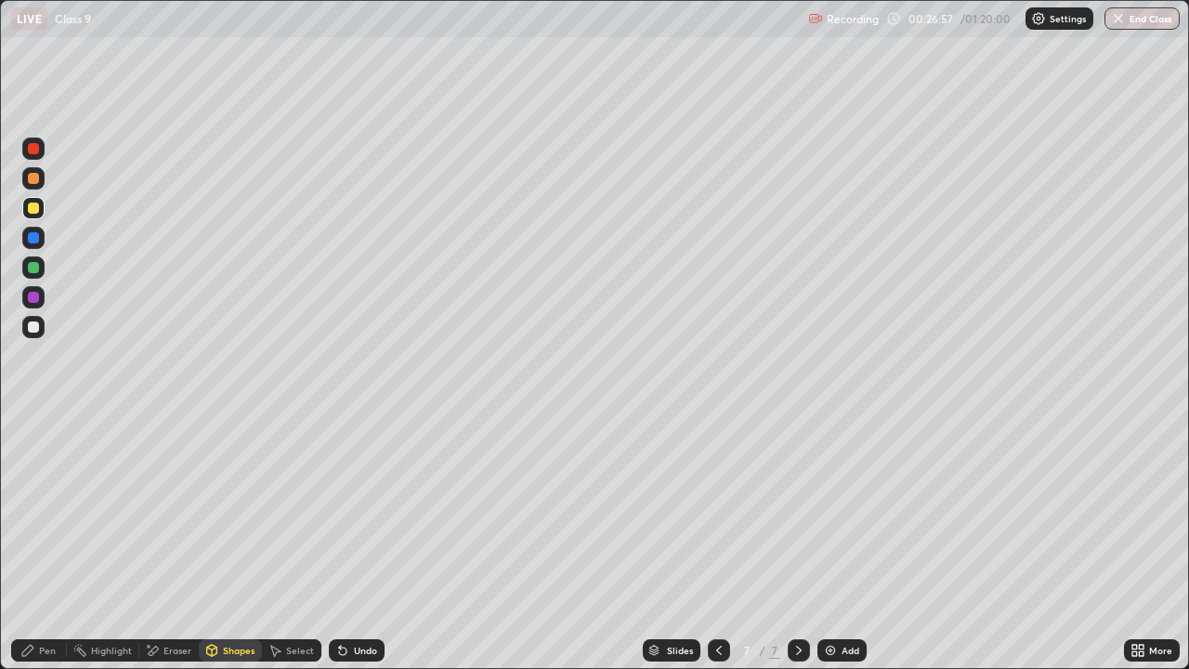
click at [34, 327] on div at bounding box center [33, 326] width 11 height 11
click at [220, 543] on div "Shapes" at bounding box center [230, 650] width 63 height 22
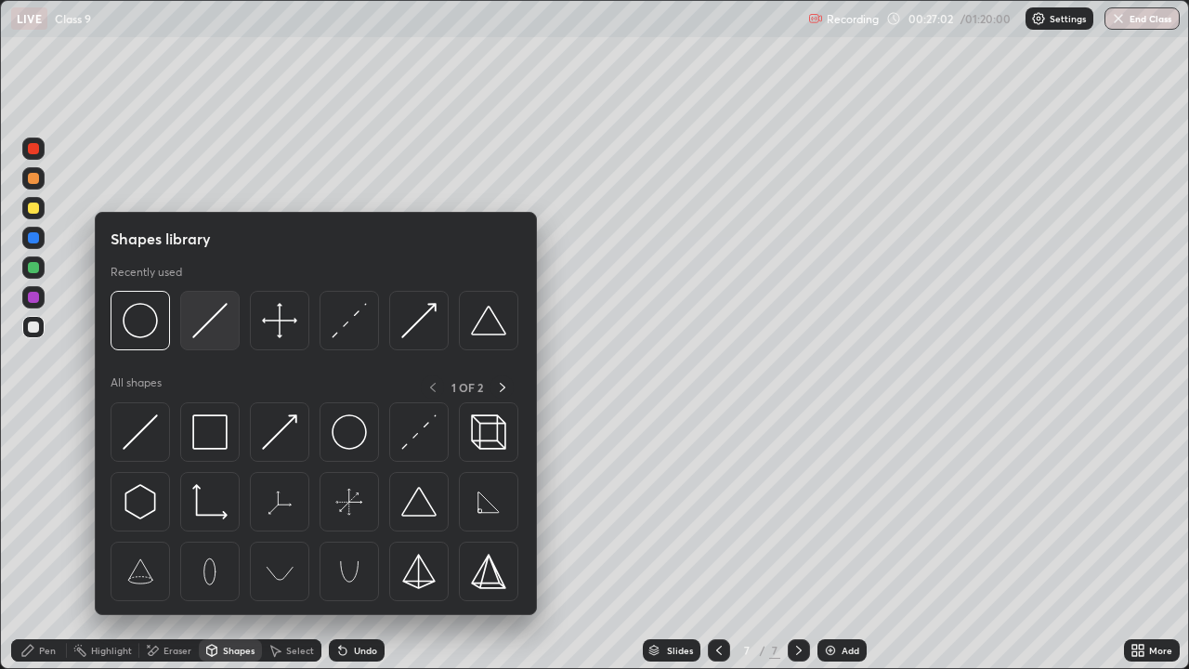
click at [201, 325] on img at bounding box center [209, 320] width 35 height 35
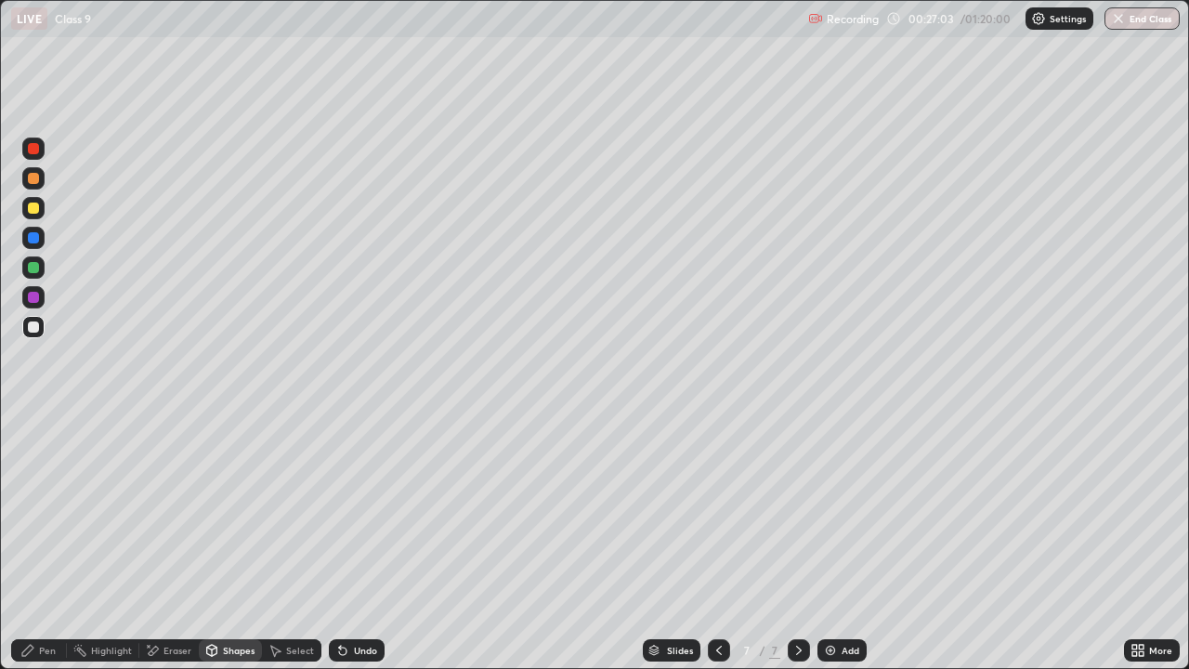
click at [33, 204] on div at bounding box center [33, 208] width 11 height 11
click at [42, 543] on div "Pen" at bounding box center [47, 650] width 17 height 9
click at [35, 269] on div at bounding box center [33, 267] width 11 height 11
click at [33, 237] on div at bounding box center [33, 237] width 11 height 11
click at [225, 543] on div "Shapes" at bounding box center [230, 650] width 63 height 22
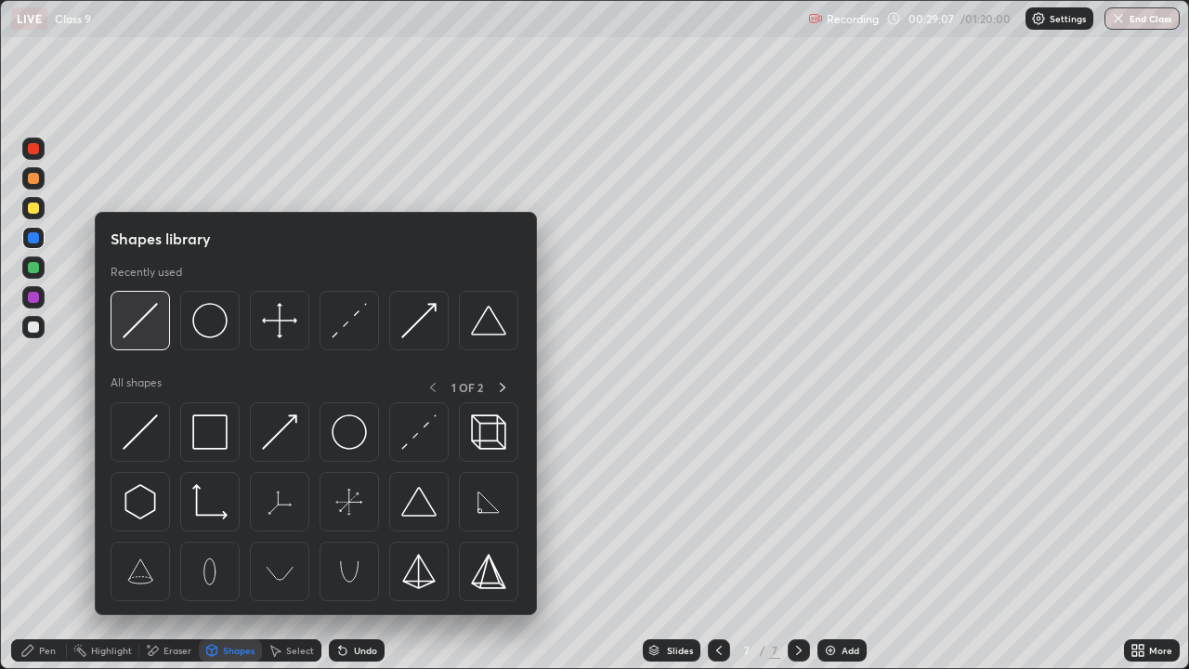
click at [143, 331] on img at bounding box center [140, 320] width 35 height 35
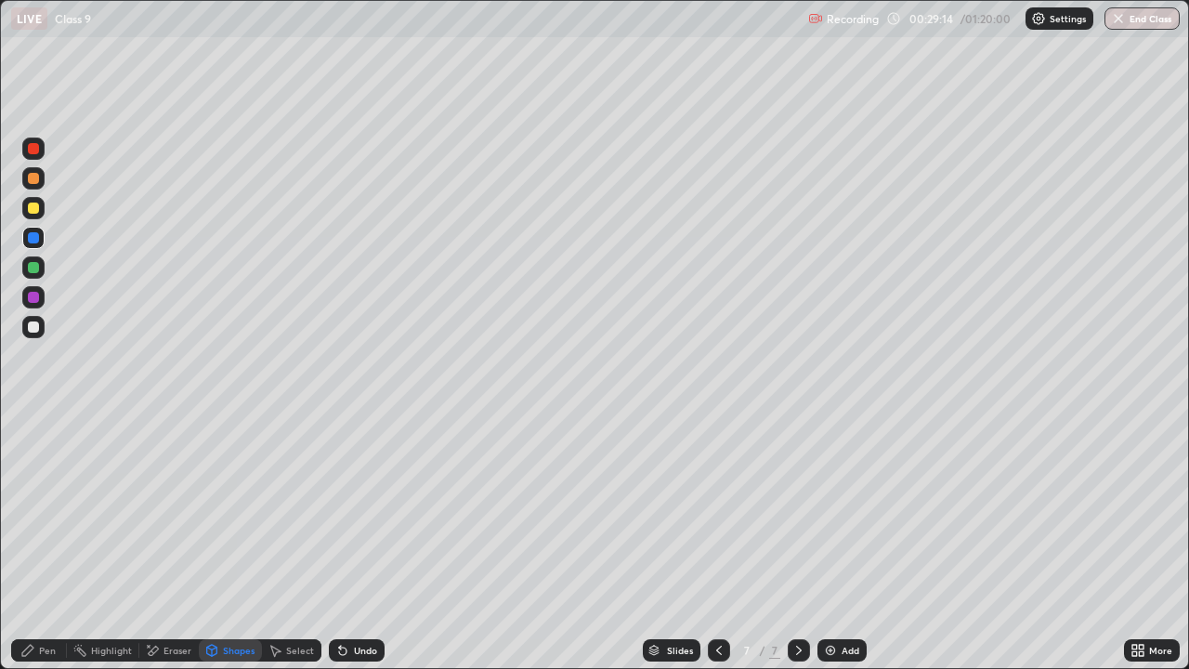
click at [44, 543] on div "Pen" at bounding box center [47, 650] width 17 height 9
click at [33, 269] on div at bounding box center [33, 267] width 11 height 11
click at [354, 543] on div "Undo" at bounding box center [365, 650] width 23 height 9
click at [354, 543] on div "Undo" at bounding box center [357, 650] width 56 height 22
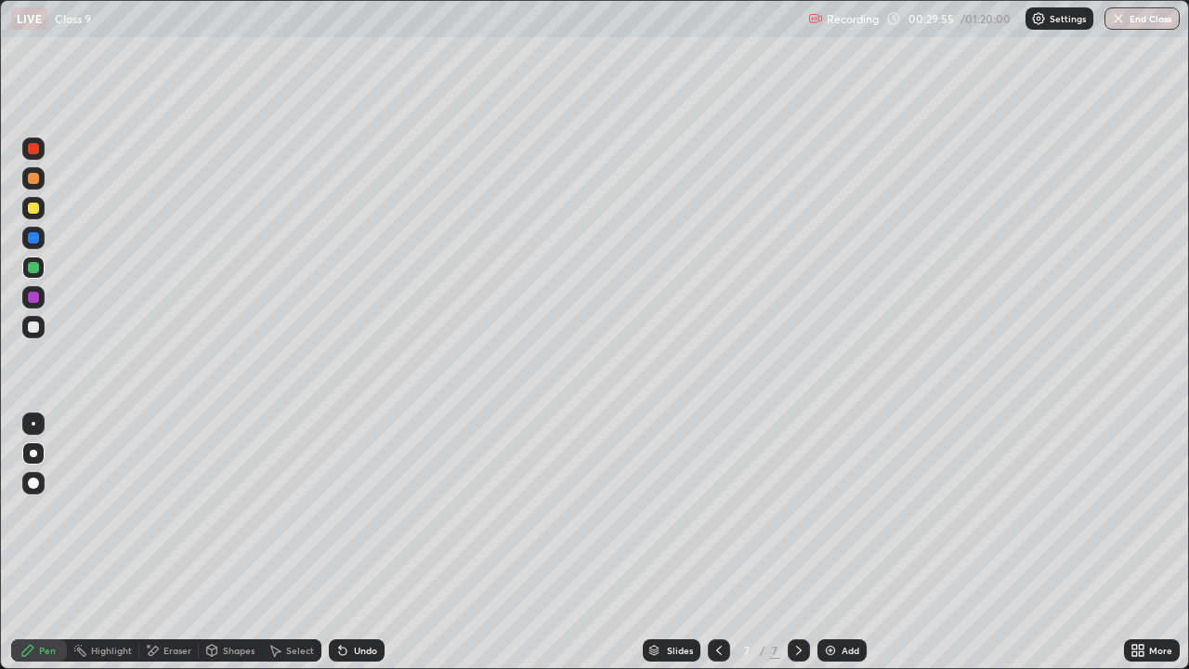
click at [354, 543] on div "Undo" at bounding box center [357, 650] width 56 height 22
click at [347, 543] on div "Undo" at bounding box center [357, 650] width 56 height 22
click at [797, 543] on icon at bounding box center [799, 650] width 6 height 9
click at [833, 543] on img at bounding box center [830, 650] width 15 height 15
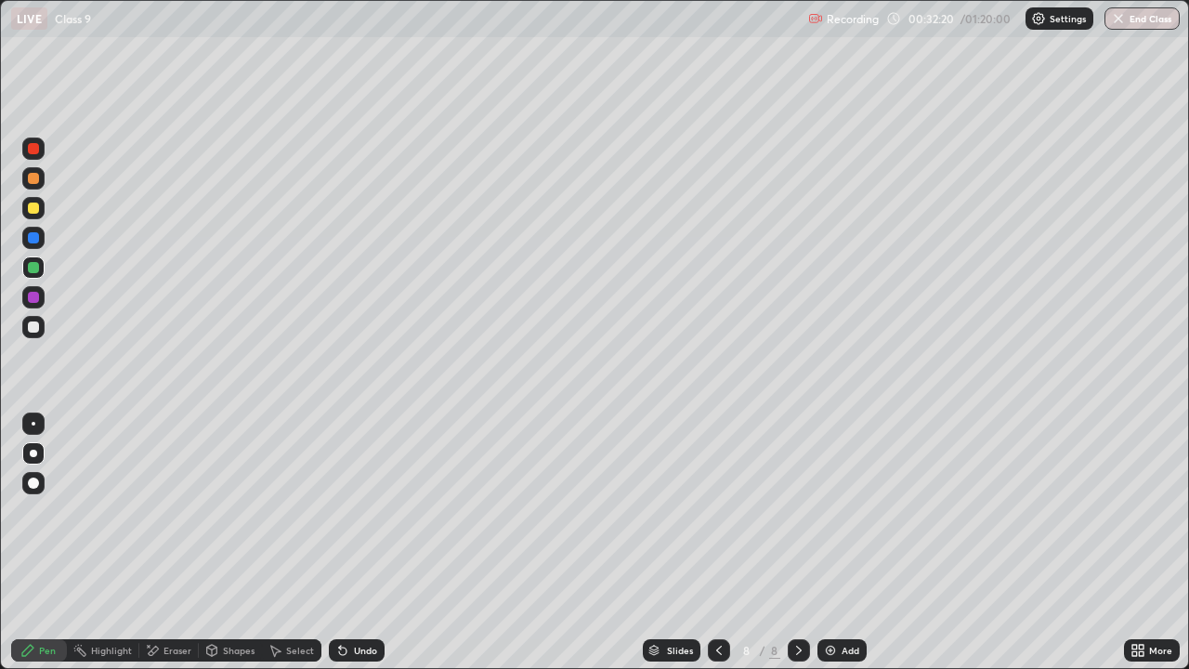
click at [33, 207] on div at bounding box center [33, 208] width 11 height 11
click at [718, 543] on icon at bounding box center [719, 650] width 6 height 9
click at [713, 543] on icon at bounding box center [719, 650] width 15 height 15
click at [33, 300] on div at bounding box center [33, 297] width 11 height 11
click at [791, 543] on div at bounding box center [799, 650] width 22 height 37
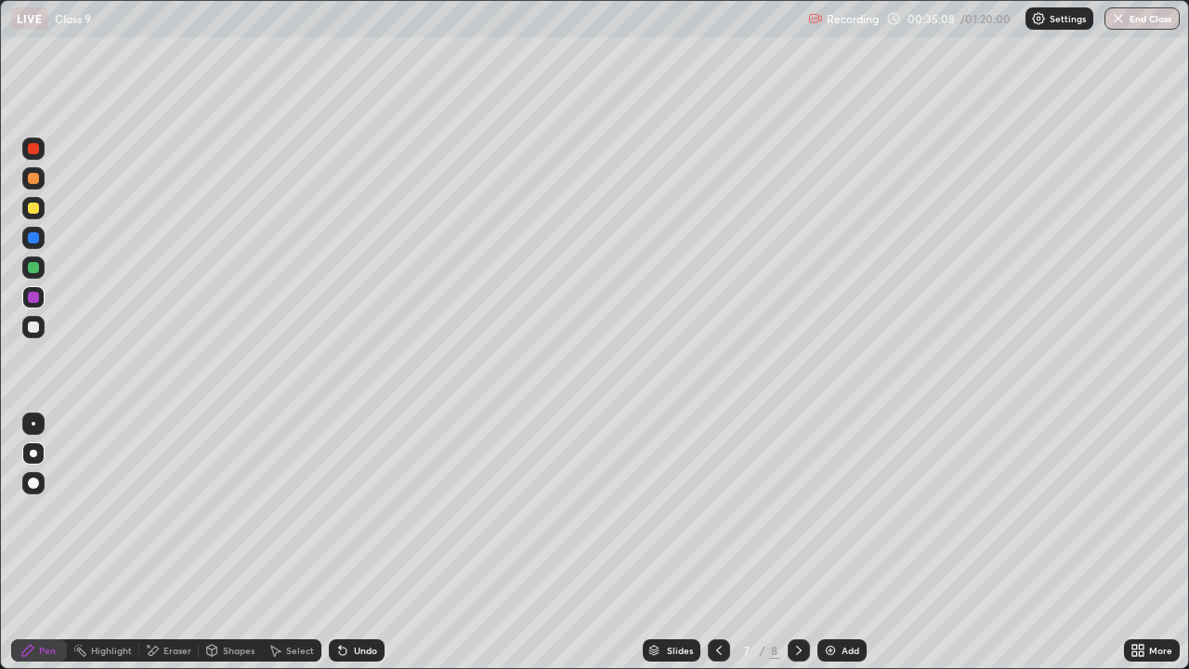
click at [797, 543] on icon at bounding box center [799, 650] width 15 height 15
click at [33, 330] on div at bounding box center [33, 326] width 11 height 11
click at [33, 300] on div at bounding box center [33, 297] width 11 height 11
click at [25, 333] on div at bounding box center [33, 327] width 22 height 22
click at [32, 208] on div at bounding box center [33, 208] width 11 height 11
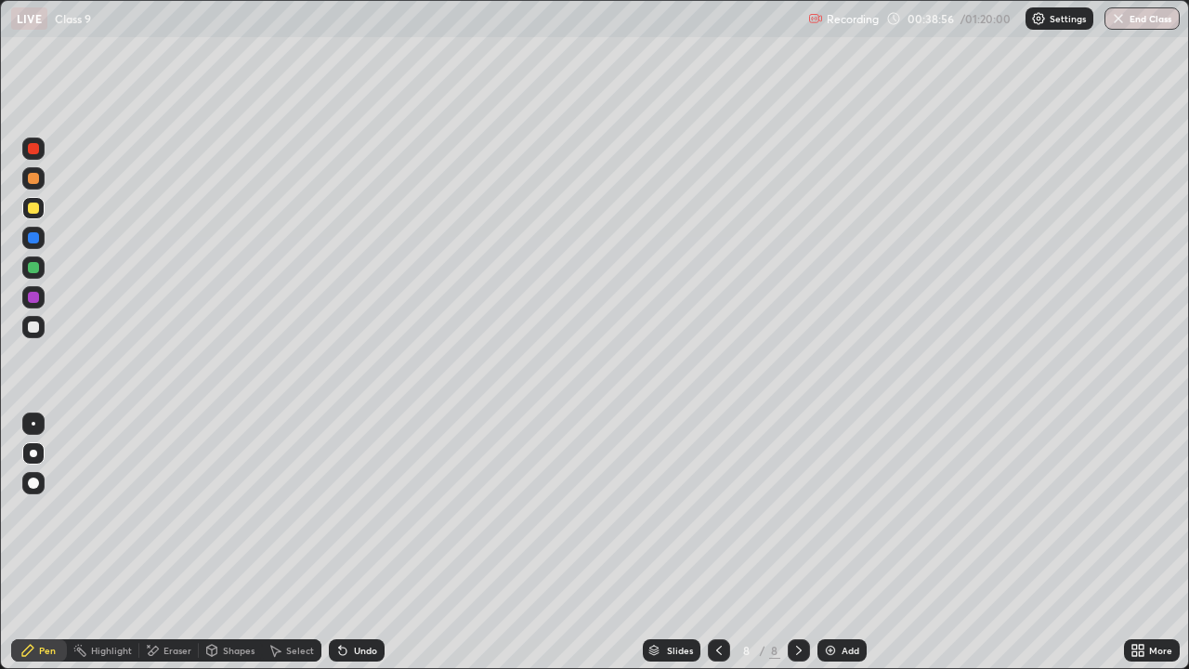
click at [797, 543] on icon at bounding box center [799, 650] width 15 height 15
click at [838, 543] on div "Add" at bounding box center [842, 650] width 49 height 22
click at [36, 210] on div at bounding box center [33, 208] width 11 height 11
click at [33, 325] on div at bounding box center [33, 326] width 11 height 11
click at [215, 543] on icon at bounding box center [212, 650] width 10 height 11
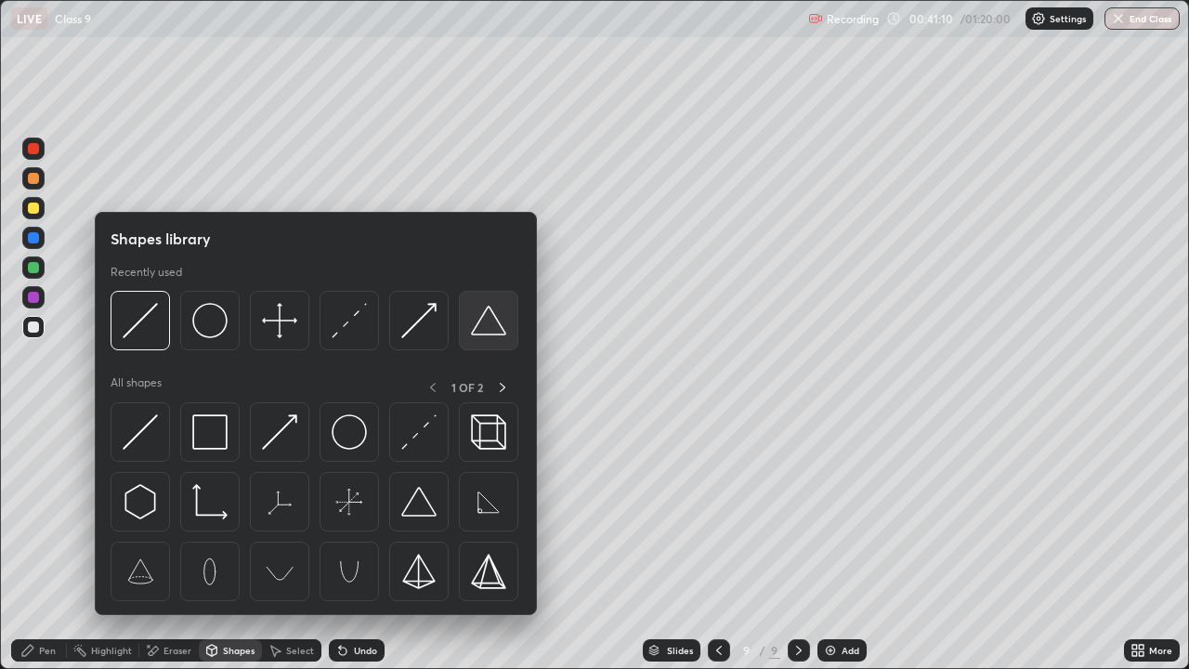
click at [491, 334] on img at bounding box center [488, 320] width 35 height 35
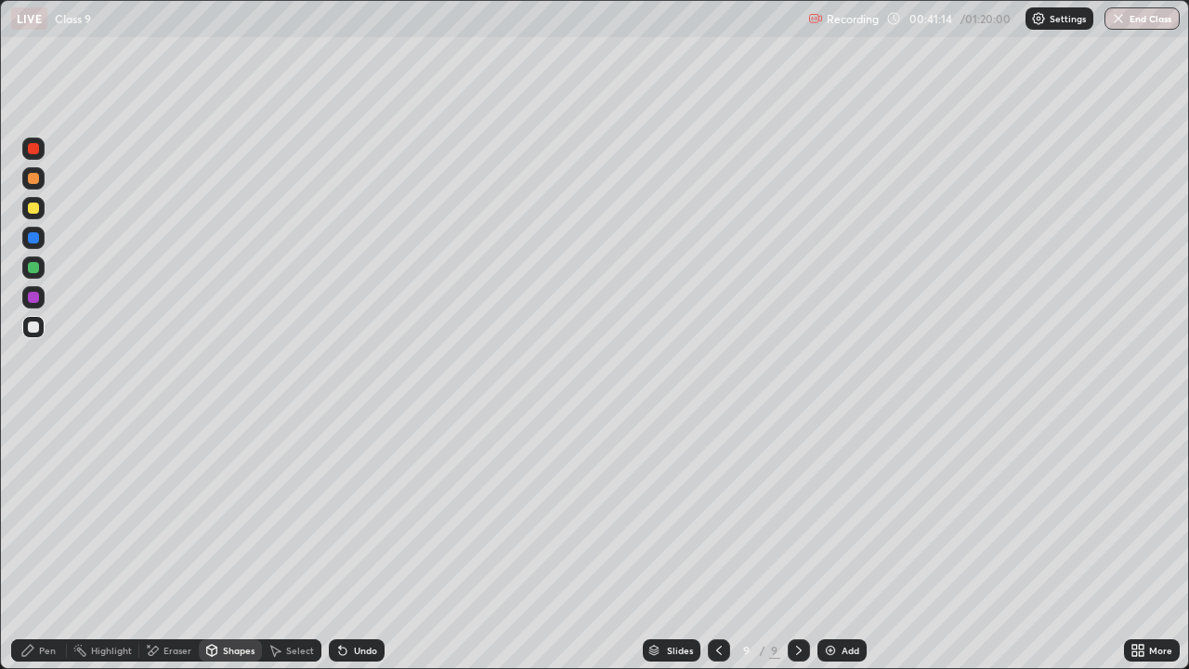
click at [217, 543] on icon at bounding box center [211, 650] width 15 height 15
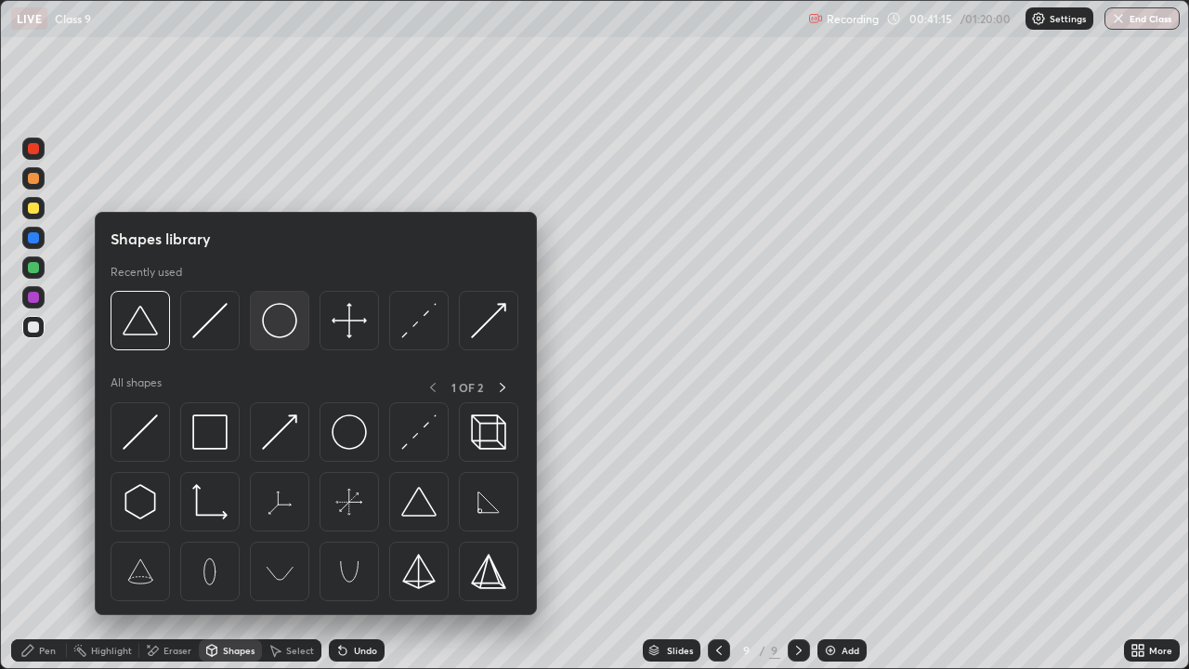
click at [280, 327] on img at bounding box center [279, 320] width 35 height 35
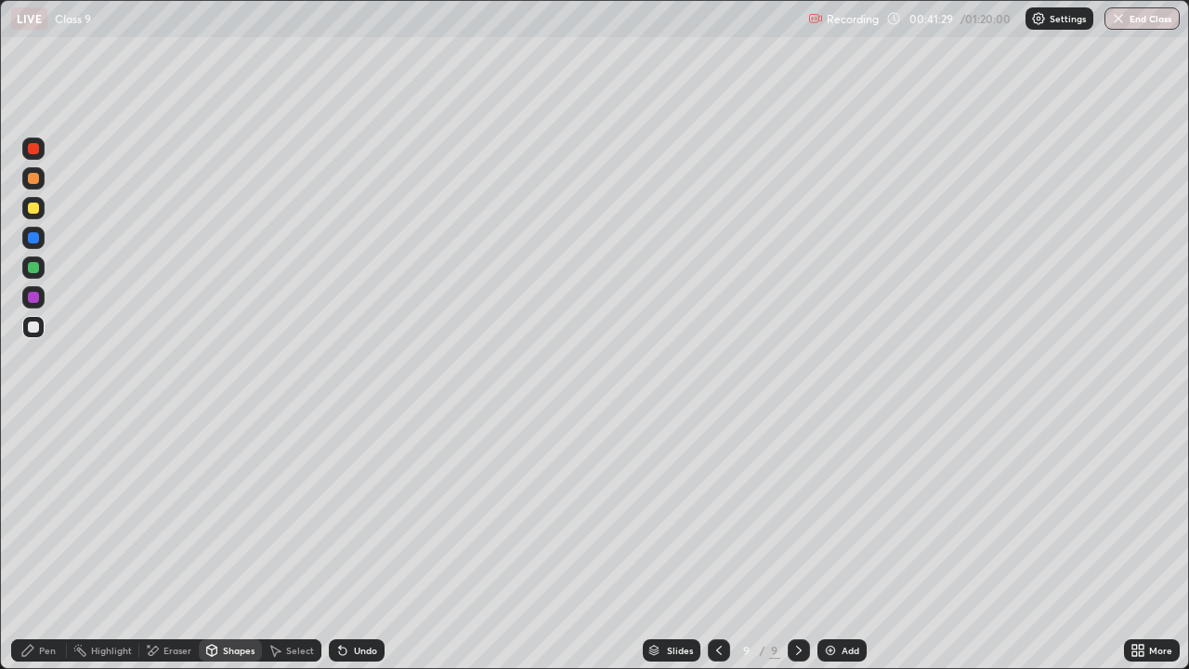
click at [343, 543] on icon at bounding box center [342, 650] width 15 height 15
click at [346, 543] on icon at bounding box center [342, 650] width 15 height 15
click at [216, 543] on icon at bounding box center [212, 650] width 10 height 11
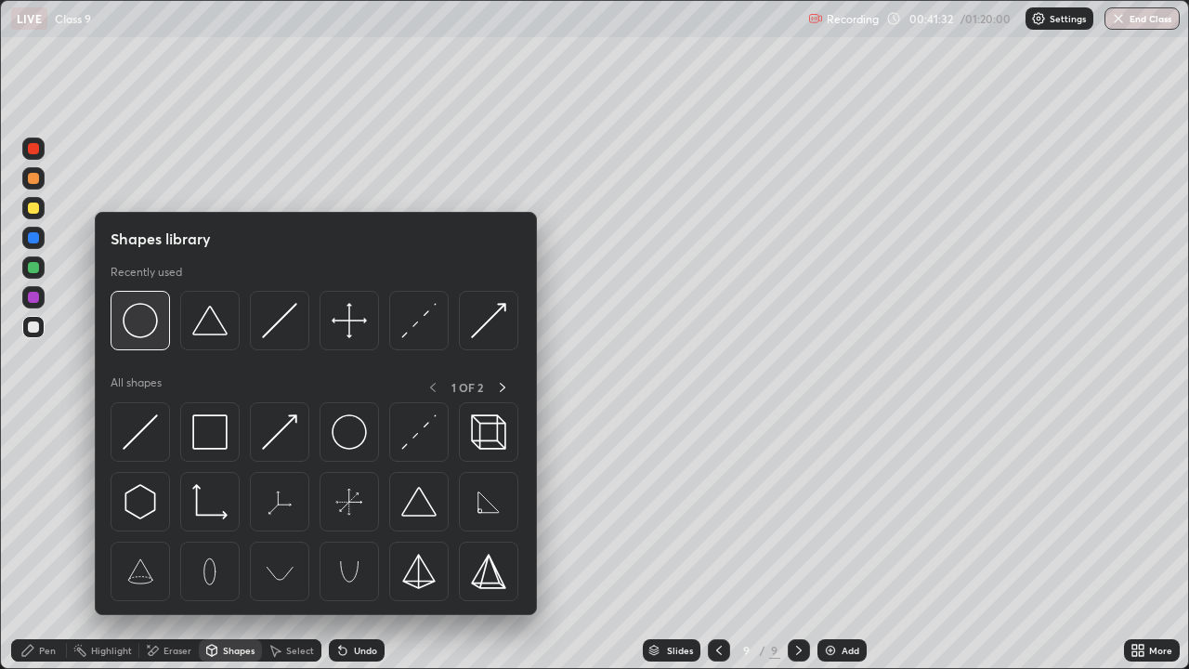
click at [134, 324] on img at bounding box center [140, 320] width 35 height 35
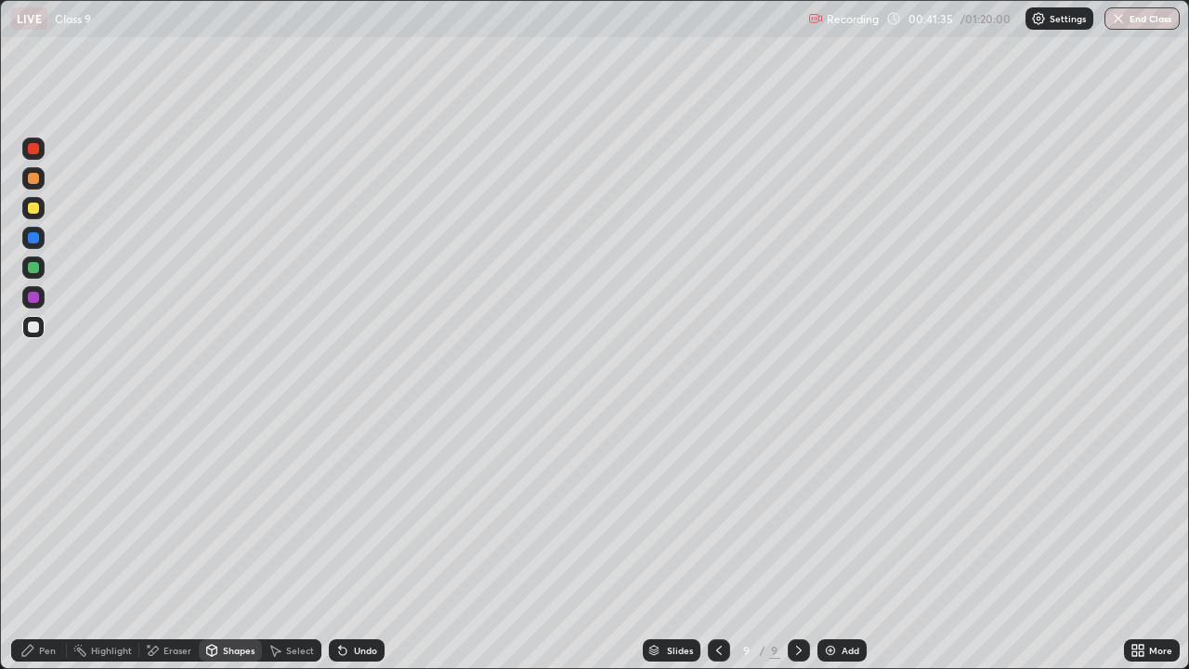
click at [38, 543] on div "Pen" at bounding box center [39, 650] width 56 height 22
click at [216, 543] on icon at bounding box center [212, 650] width 10 height 11
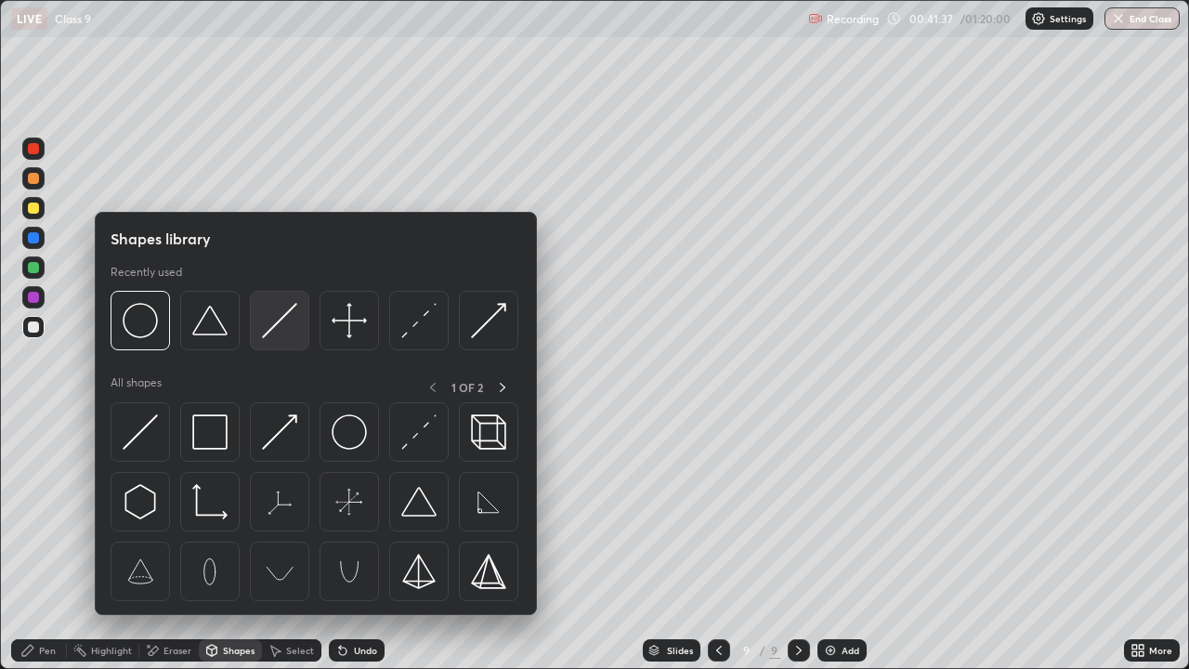
click at [281, 328] on img at bounding box center [279, 320] width 35 height 35
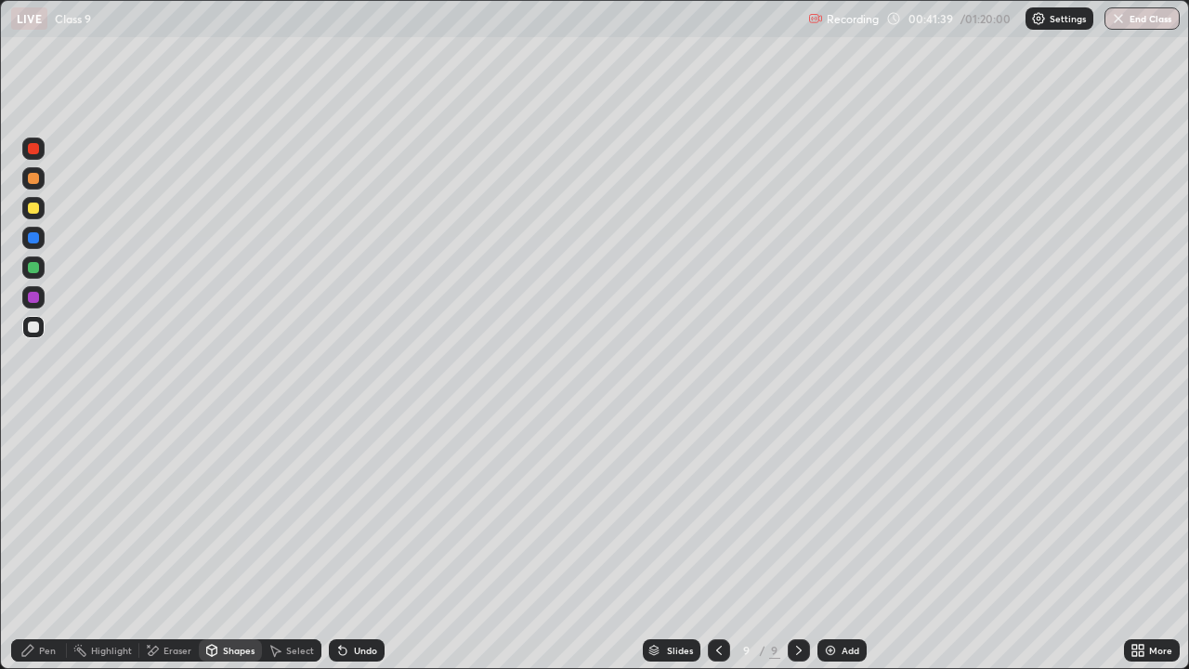
click at [34, 206] on div at bounding box center [33, 208] width 11 height 11
click at [30, 543] on icon at bounding box center [27, 650] width 11 height 11
click at [29, 181] on div at bounding box center [33, 178] width 11 height 11
click at [32, 235] on div at bounding box center [33, 237] width 11 height 11
click at [33, 239] on div at bounding box center [33, 237] width 11 height 11
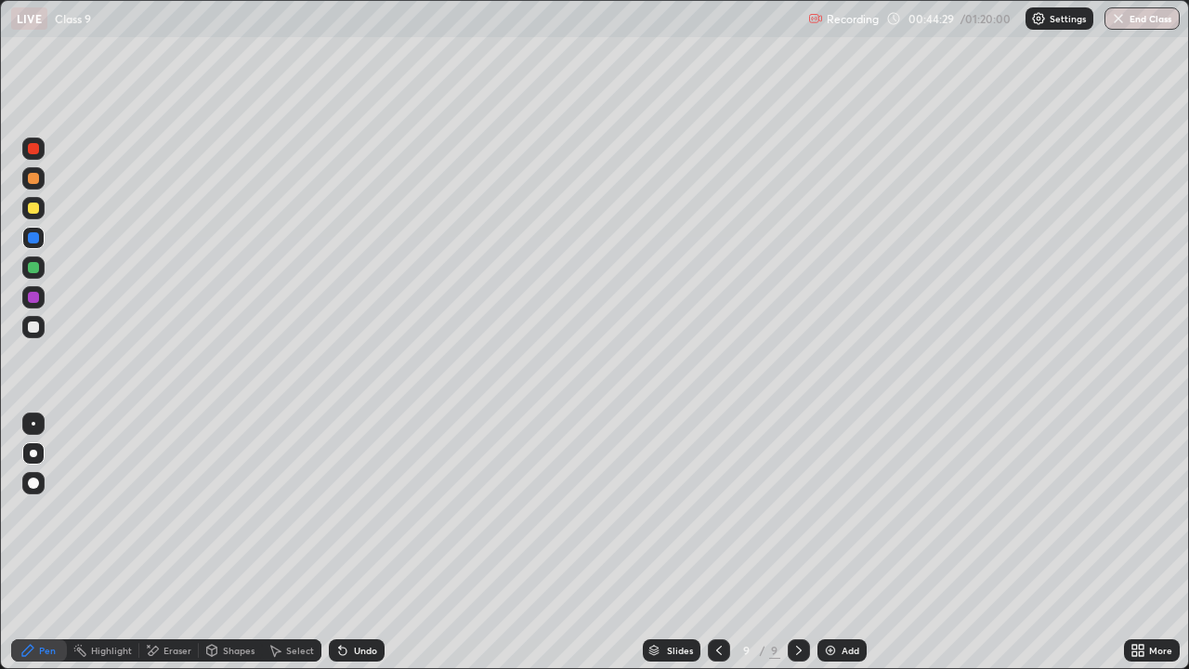
click at [348, 543] on div "Undo" at bounding box center [357, 650] width 56 height 22
click at [229, 543] on div "Shapes" at bounding box center [239, 650] width 32 height 9
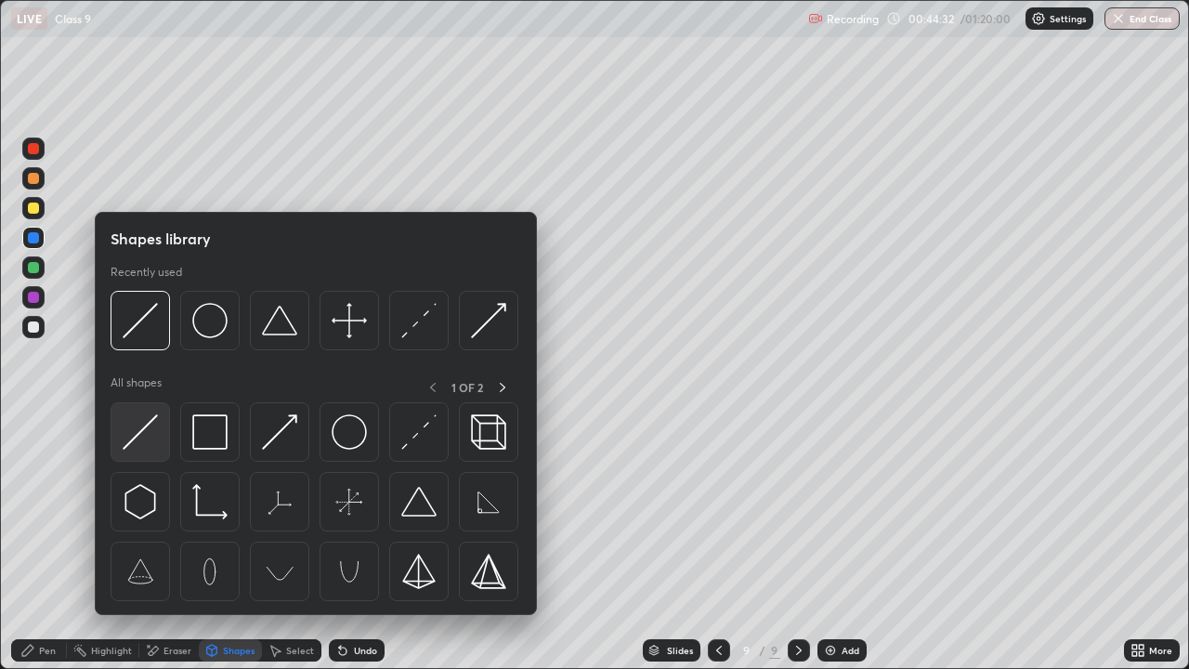
click at [145, 437] on img at bounding box center [140, 431] width 35 height 35
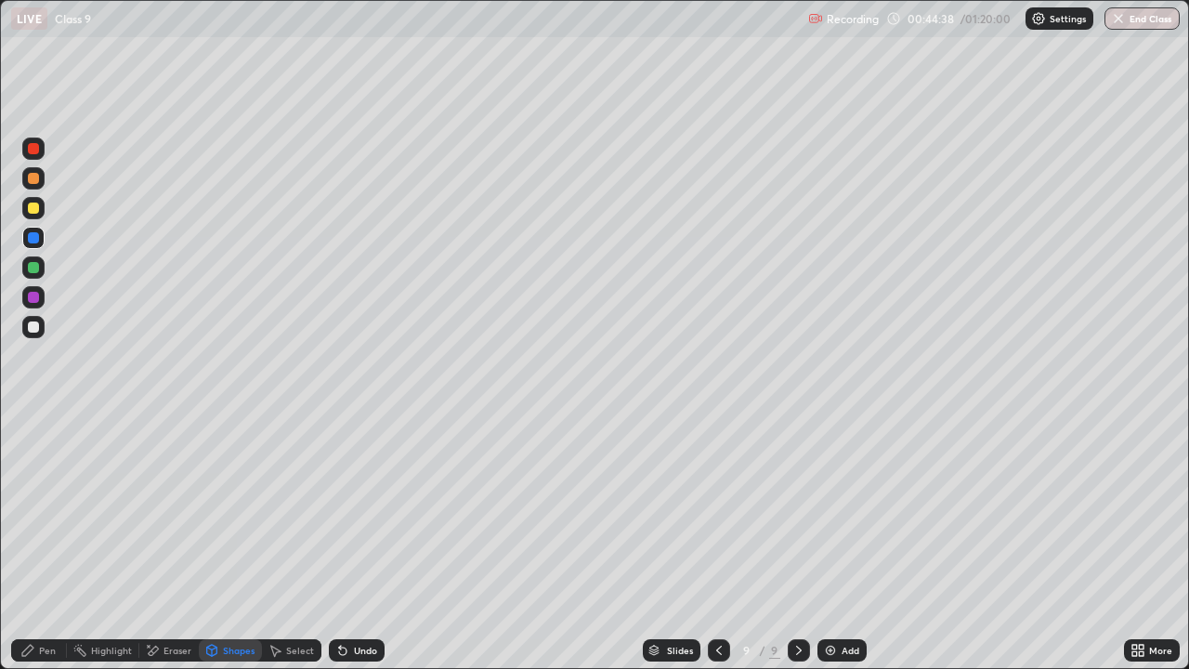
click at [42, 543] on div "Pen" at bounding box center [47, 650] width 17 height 9
click at [39, 271] on div at bounding box center [33, 267] width 22 height 22
click at [35, 268] on div at bounding box center [33, 267] width 11 height 11
click at [832, 543] on img at bounding box center [830, 650] width 15 height 15
click at [33, 210] on div at bounding box center [33, 208] width 11 height 11
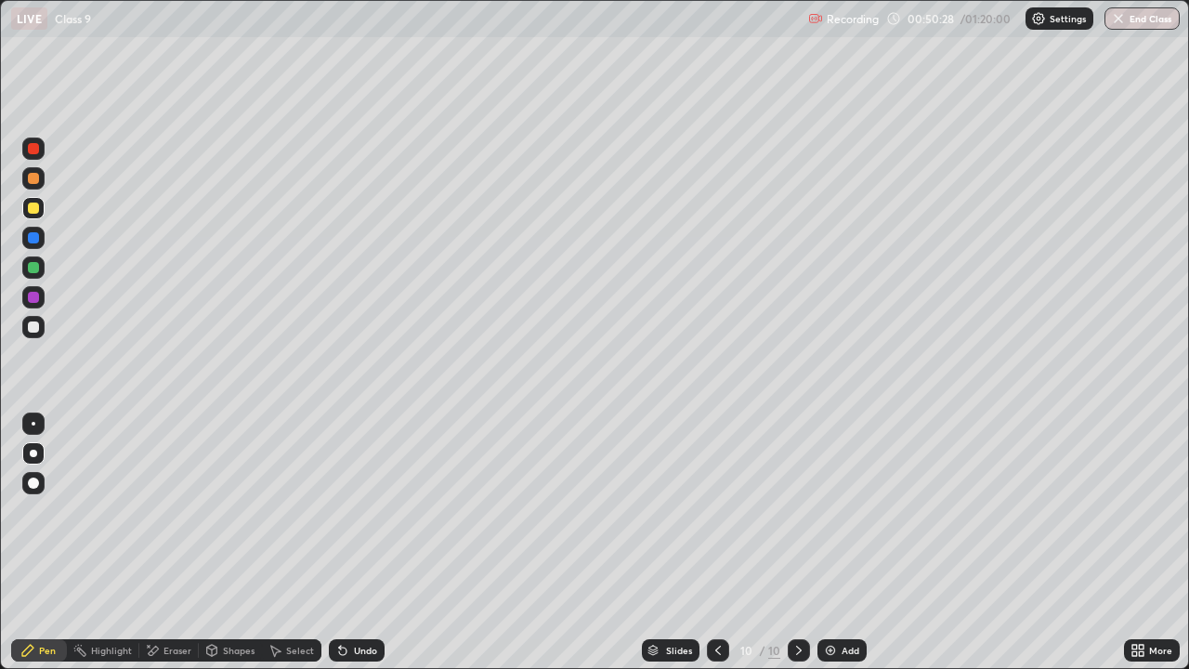
click at [33, 325] on div at bounding box center [33, 326] width 11 height 11
click at [35, 207] on div at bounding box center [33, 208] width 11 height 11
click at [33, 331] on div at bounding box center [33, 326] width 11 height 11
click at [353, 543] on div "Undo" at bounding box center [357, 650] width 56 height 22
click at [833, 543] on img at bounding box center [830, 650] width 15 height 15
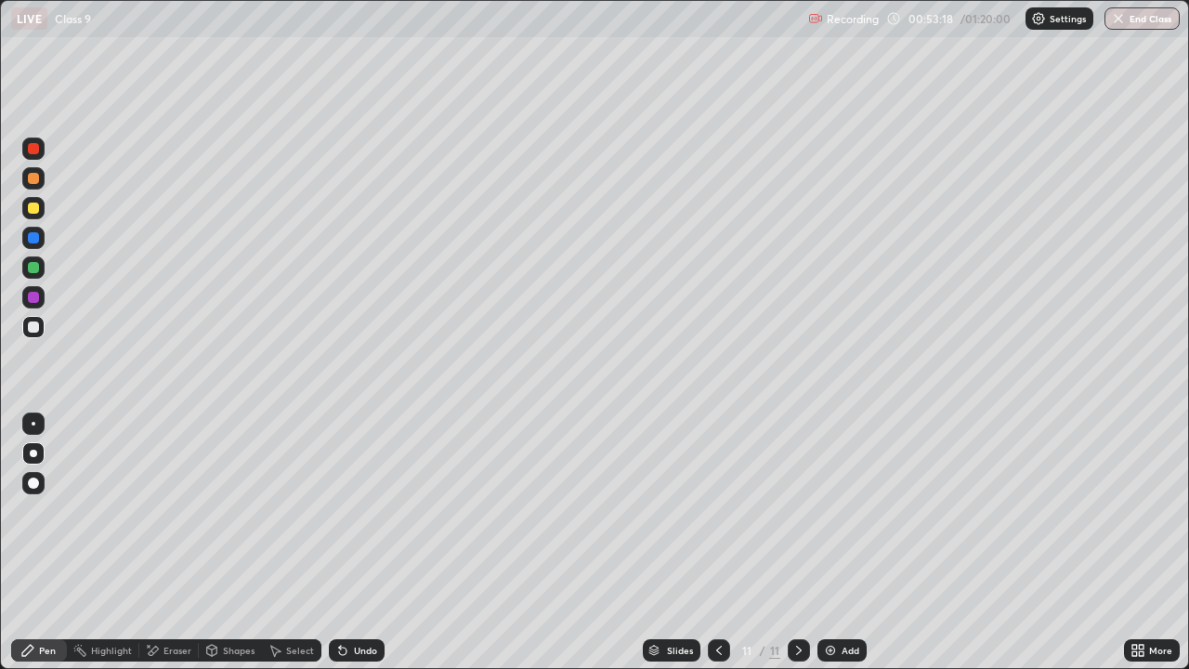
click at [39, 216] on div at bounding box center [33, 208] width 22 height 22
click at [29, 321] on div at bounding box center [33, 326] width 11 height 11
click at [222, 543] on div "Shapes" at bounding box center [230, 650] width 63 height 22
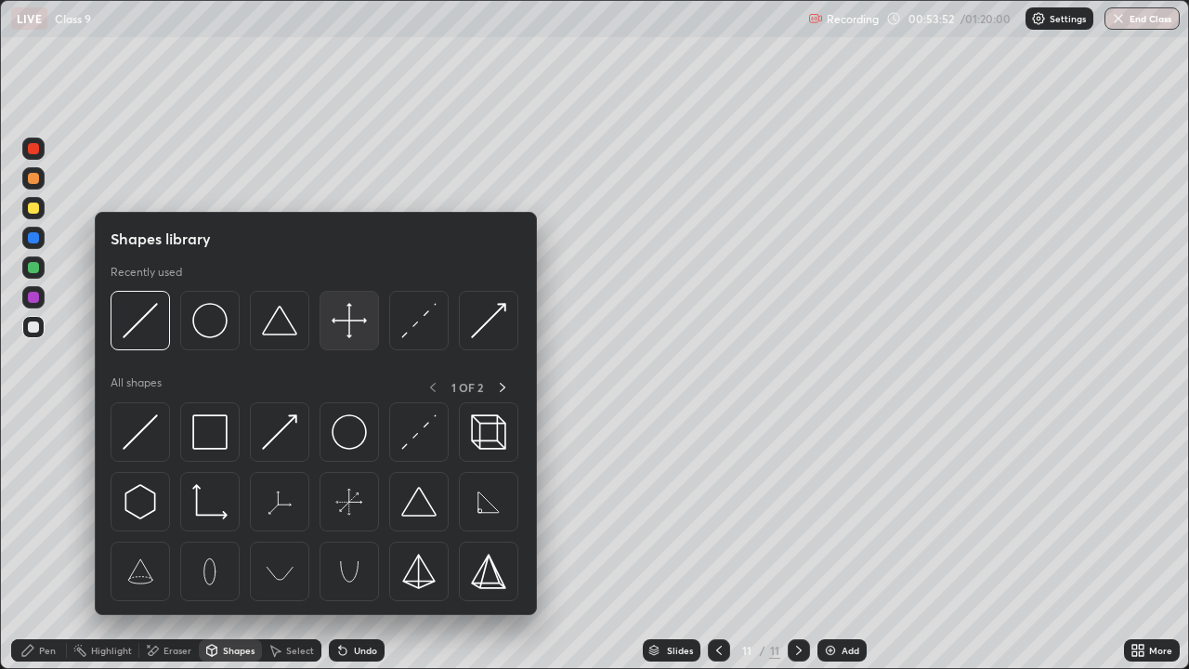
click at [348, 328] on img at bounding box center [349, 320] width 35 height 35
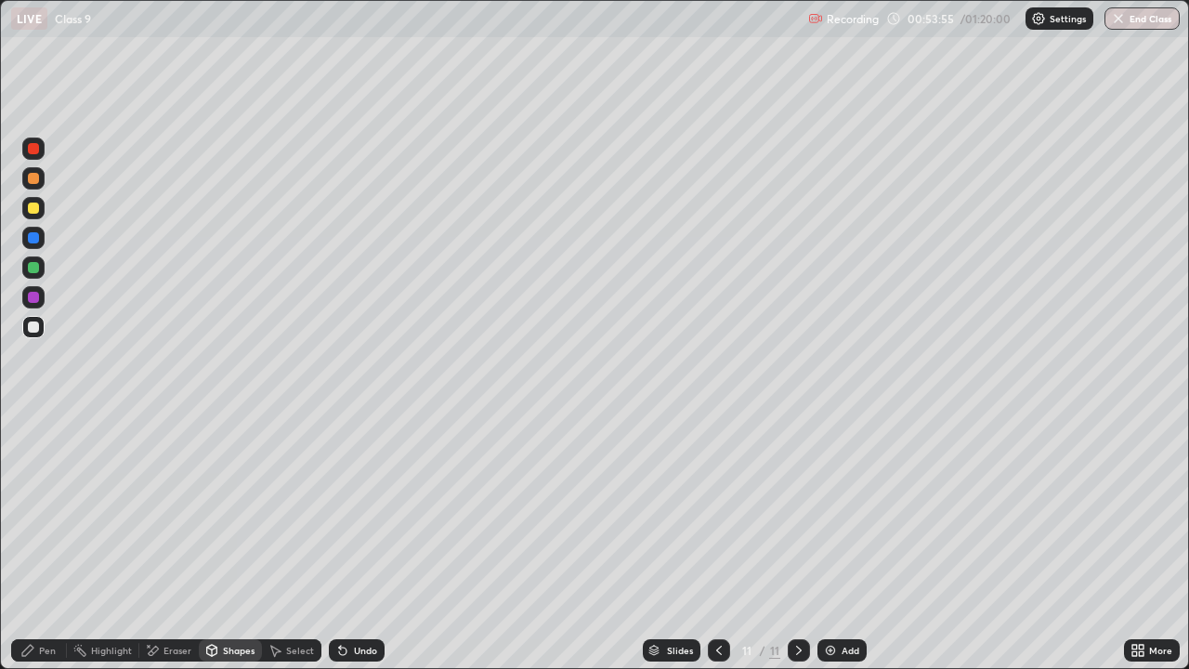
click at [45, 543] on div "Pen" at bounding box center [47, 650] width 17 height 9
click at [35, 269] on div at bounding box center [33, 267] width 11 height 11
click at [33, 208] on div at bounding box center [33, 208] width 11 height 11
click at [29, 269] on div at bounding box center [33, 267] width 11 height 11
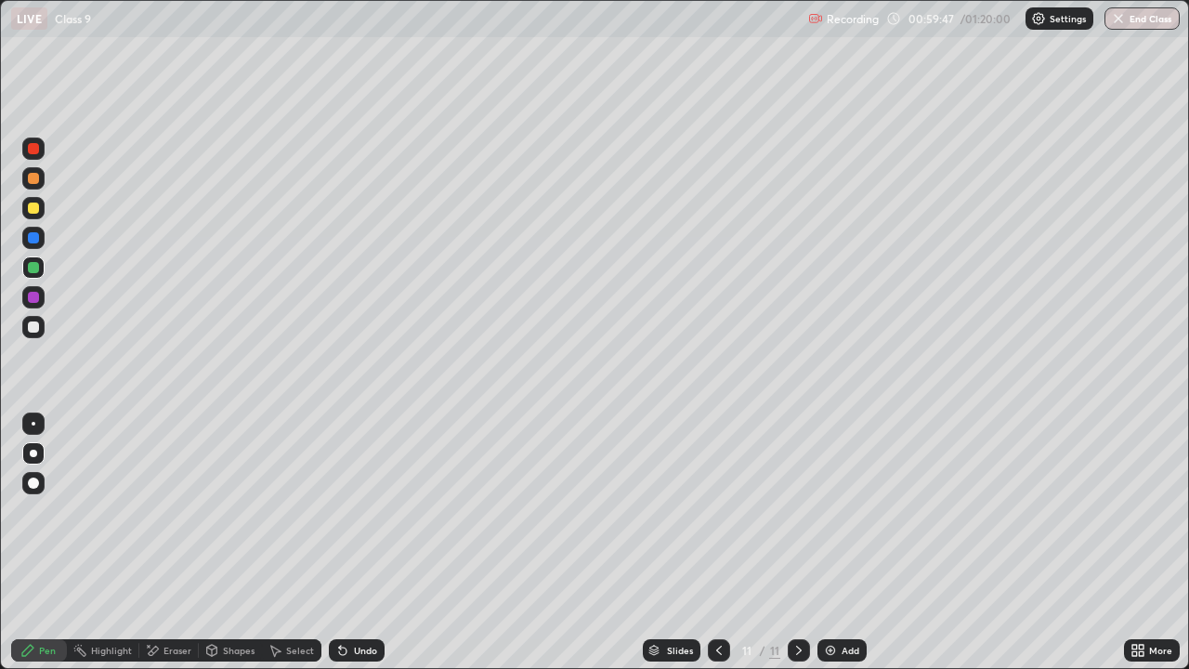
click at [798, 543] on icon at bounding box center [799, 650] width 15 height 15
click at [837, 543] on div "Add" at bounding box center [842, 650] width 49 height 22
click at [31, 209] on div at bounding box center [33, 208] width 11 height 11
click at [218, 543] on div "Shapes" at bounding box center [230, 650] width 63 height 22
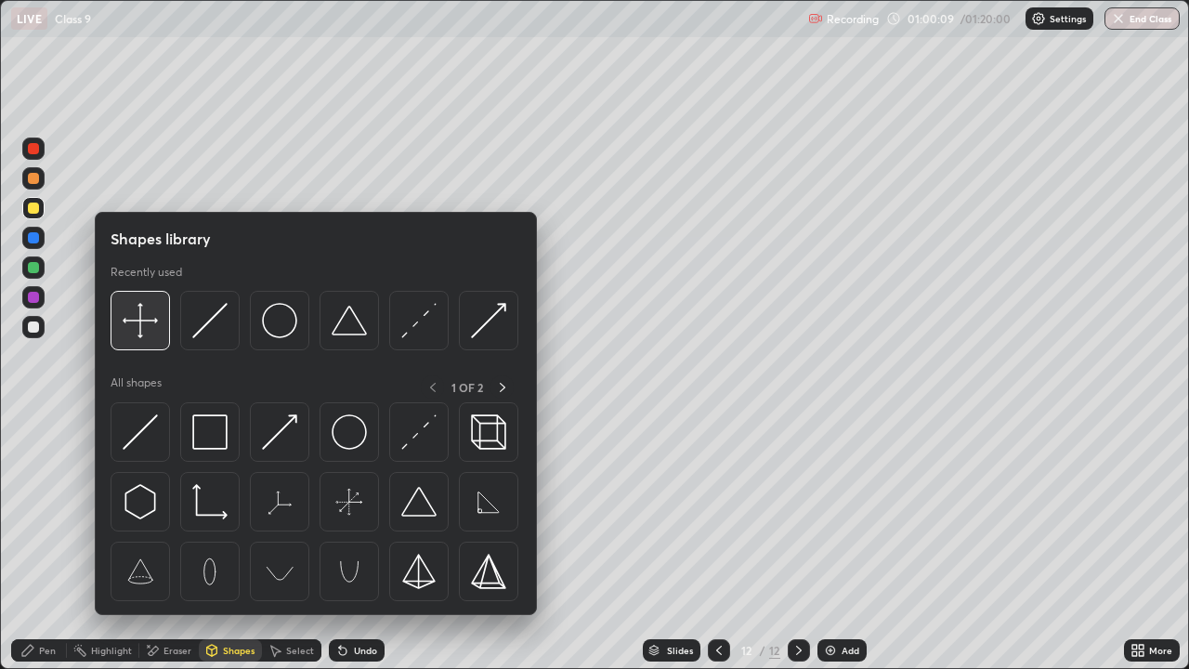
click at [149, 330] on img at bounding box center [140, 320] width 35 height 35
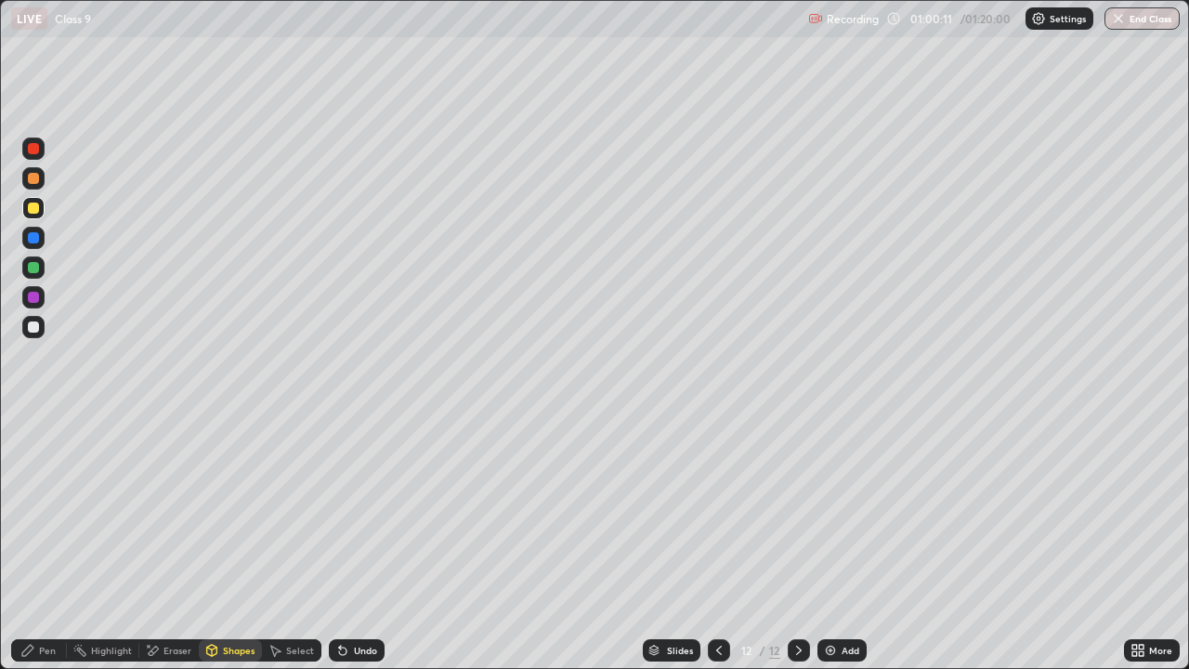
click at [30, 322] on div at bounding box center [33, 326] width 11 height 11
click at [53, 543] on div "Pen" at bounding box center [47, 650] width 17 height 9
click at [33, 266] on div at bounding box center [33, 267] width 11 height 11
click at [31, 296] on div at bounding box center [33, 297] width 11 height 11
click at [31, 210] on div at bounding box center [33, 208] width 11 height 11
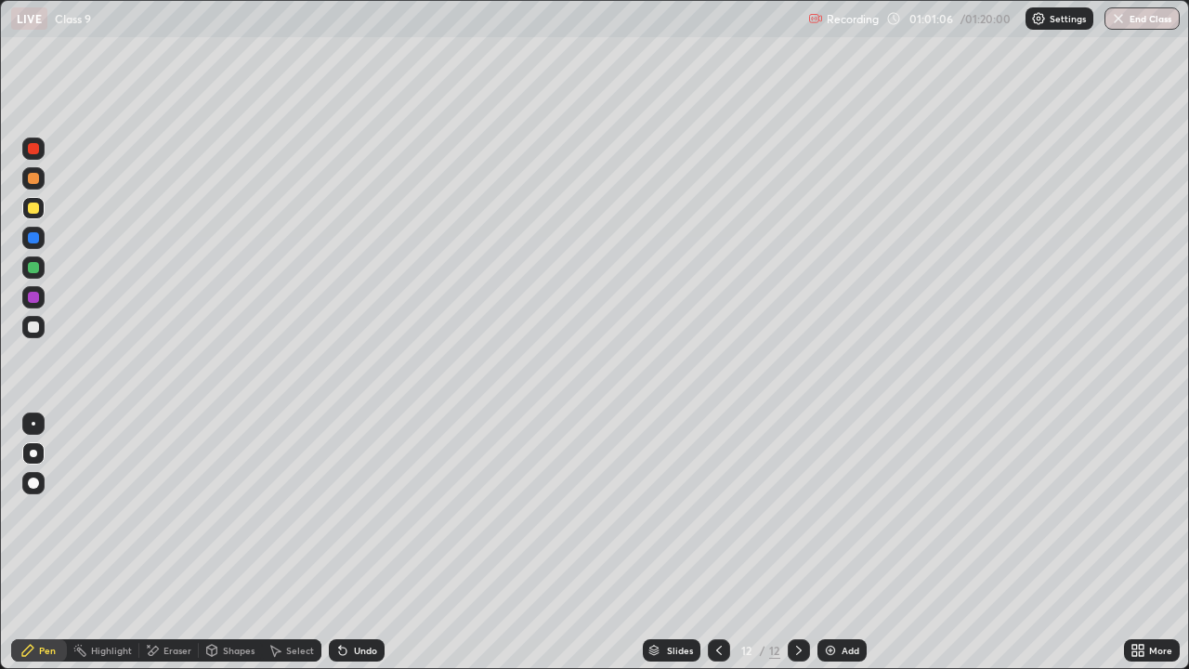
click at [22, 175] on div at bounding box center [33, 178] width 22 height 22
click at [718, 543] on icon at bounding box center [719, 650] width 6 height 9
click at [797, 543] on icon at bounding box center [799, 650] width 15 height 15
click at [33, 269] on div at bounding box center [33, 267] width 11 height 11
click at [33, 293] on div at bounding box center [33, 297] width 11 height 11
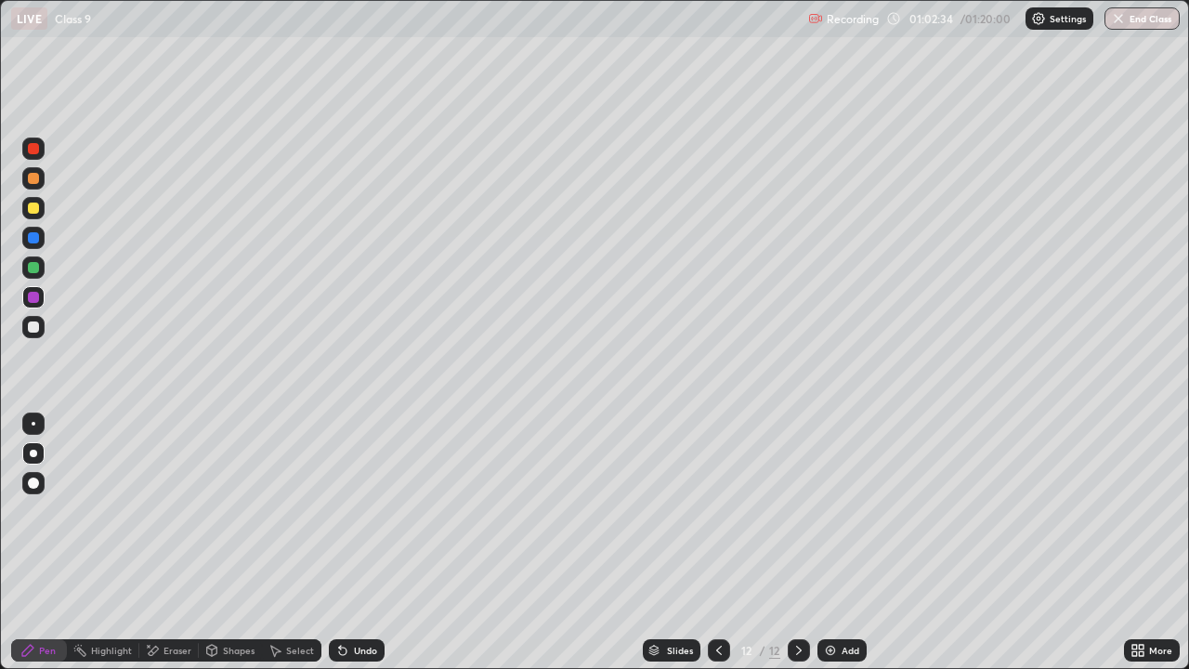
click at [33, 328] on div at bounding box center [33, 326] width 11 height 11
click at [216, 543] on icon at bounding box center [211, 650] width 15 height 15
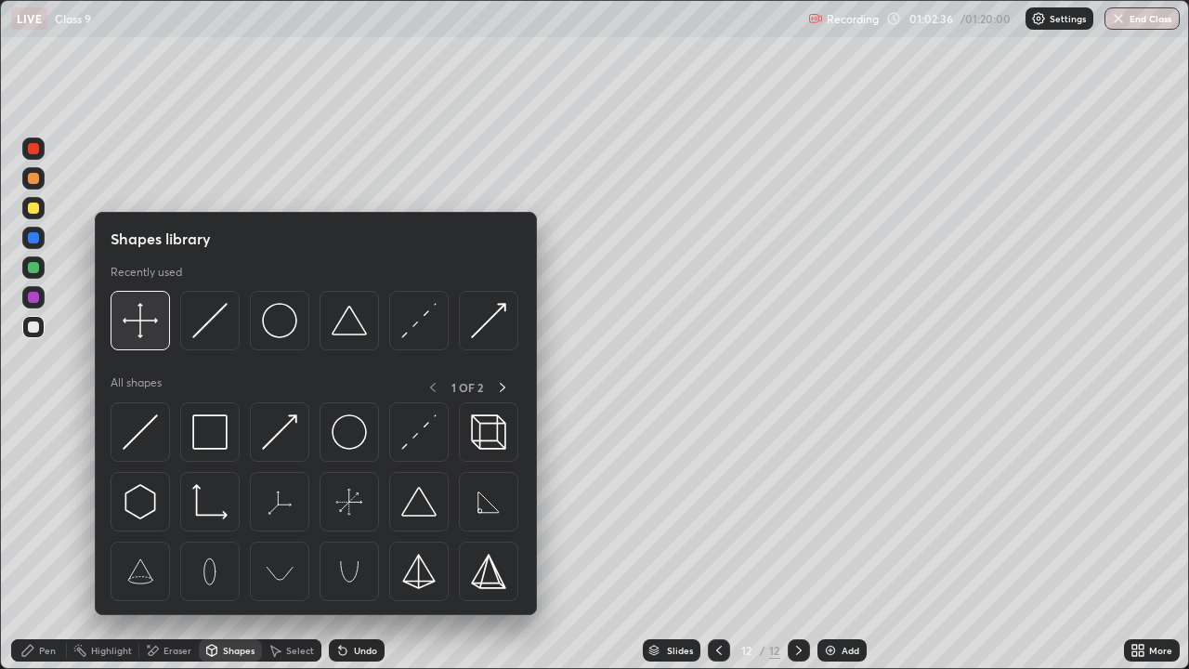
click at [141, 328] on img at bounding box center [140, 320] width 35 height 35
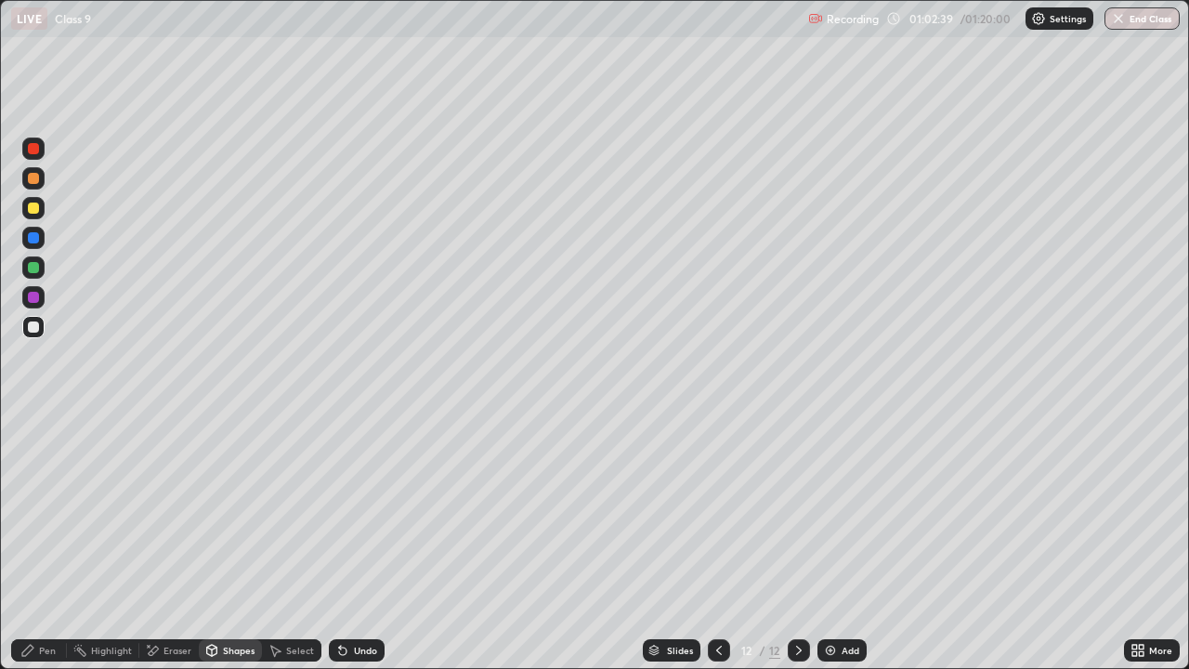
click at [34, 543] on icon at bounding box center [27, 650] width 15 height 15
click at [35, 208] on div at bounding box center [33, 208] width 11 height 11
click at [31, 178] on div at bounding box center [33, 178] width 11 height 11
click at [33, 209] on div at bounding box center [33, 208] width 11 height 11
click at [794, 543] on icon at bounding box center [799, 650] width 15 height 15
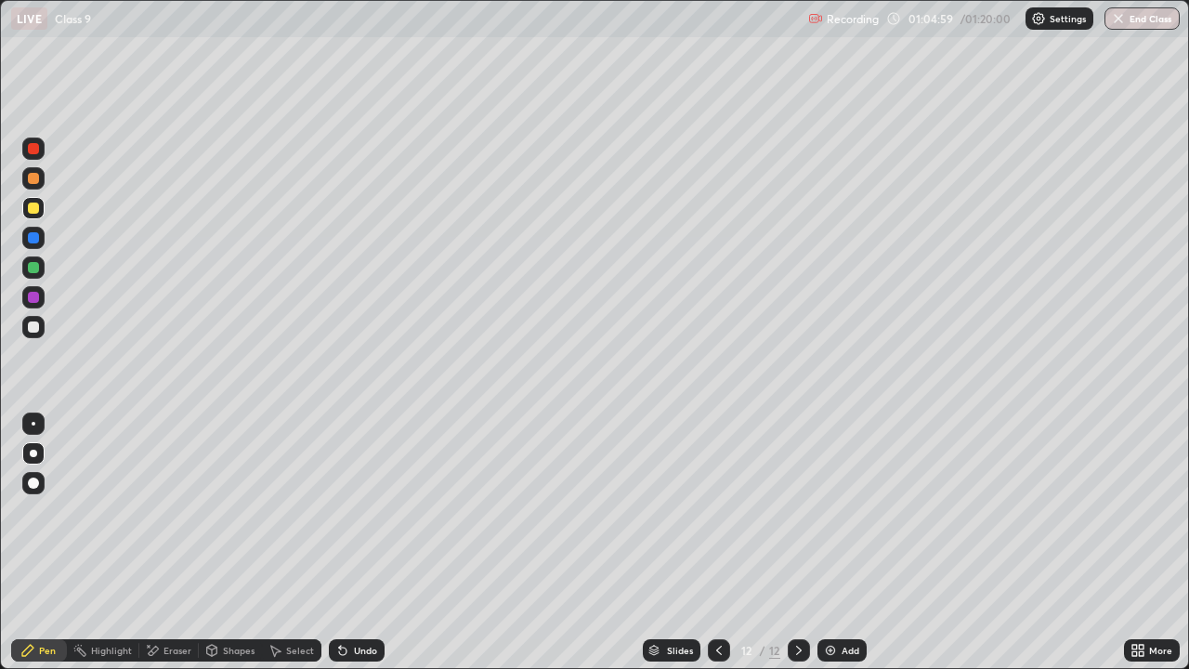
click at [837, 543] on div "Add" at bounding box center [842, 650] width 49 height 22
click at [712, 543] on icon at bounding box center [719, 650] width 15 height 15
click at [715, 543] on icon at bounding box center [719, 650] width 15 height 15
click at [793, 543] on icon at bounding box center [799, 650] width 15 height 15
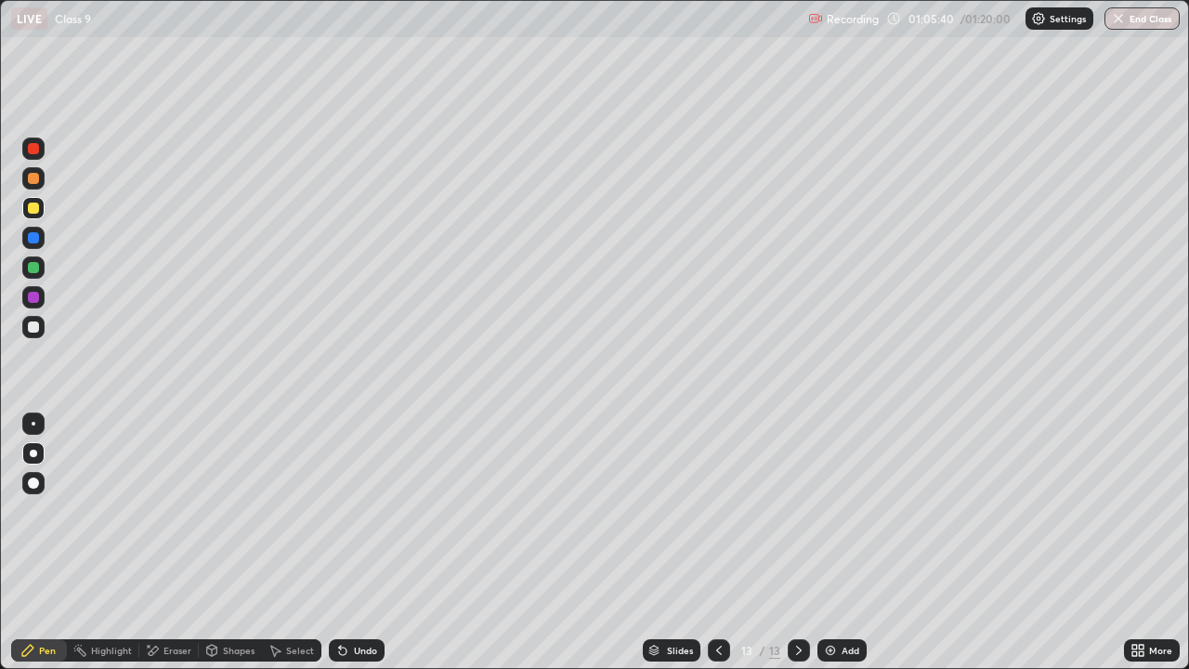
click at [30, 327] on div at bounding box center [33, 326] width 11 height 11
click at [37, 208] on div at bounding box center [33, 208] width 11 height 11
click at [31, 233] on div at bounding box center [33, 237] width 11 height 11
click at [33, 210] on div at bounding box center [33, 208] width 11 height 11
click at [26, 178] on div at bounding box center [33, 178] width 22 height 22
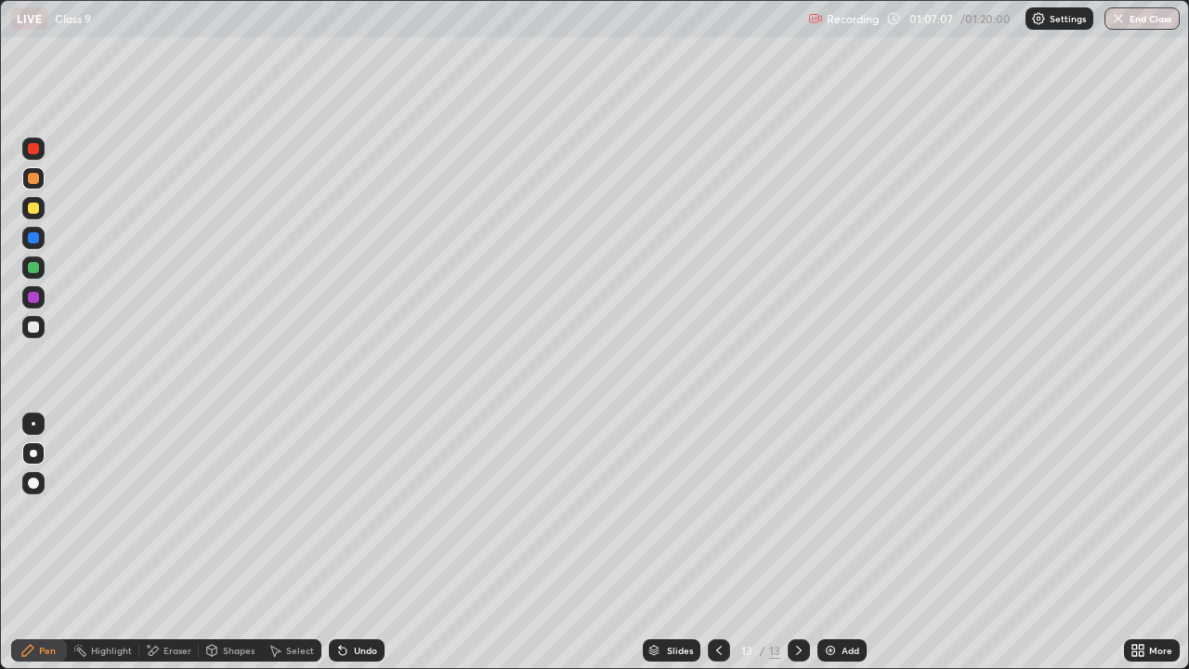
click at [32, 209] on div at bounding box center [33, 208] width 11 height 11
click at [32, 332] on div at bounding box center [33, 326] width 11 height 11
click at [33, 269] on div at bounding box center [33, 267] width 11 height 11
click at [32, 298] on div at bounding box center [33, 297] width 11 height 11
click at [33, 325] on div at bounding box center [33, 326] width 11 height 11
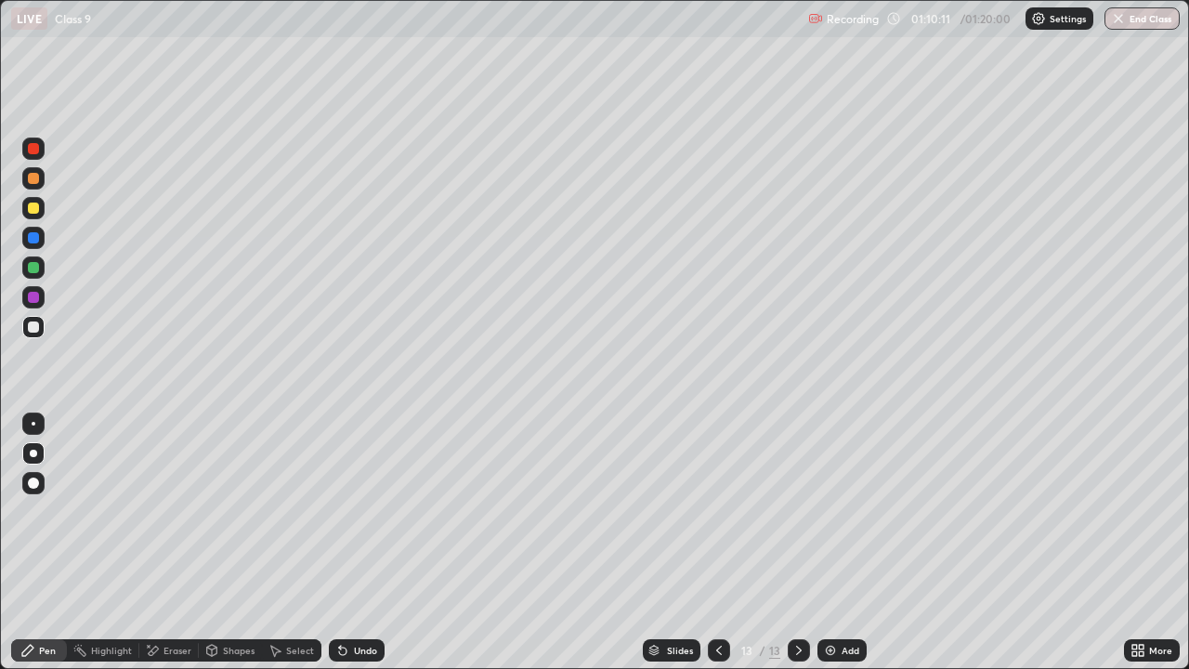
click at [795, 543] on icon at bounding box center [799, 650] width 15 height 15
click at [835, 543] on img at bounding box center [830, 650] width 15 height 15
click at [36, 322] on div at bounding box center [33, 326] width 11 height 11
click at [227, 543] on div "Shapes" at bounding box center [239, 650] width 32 height 9
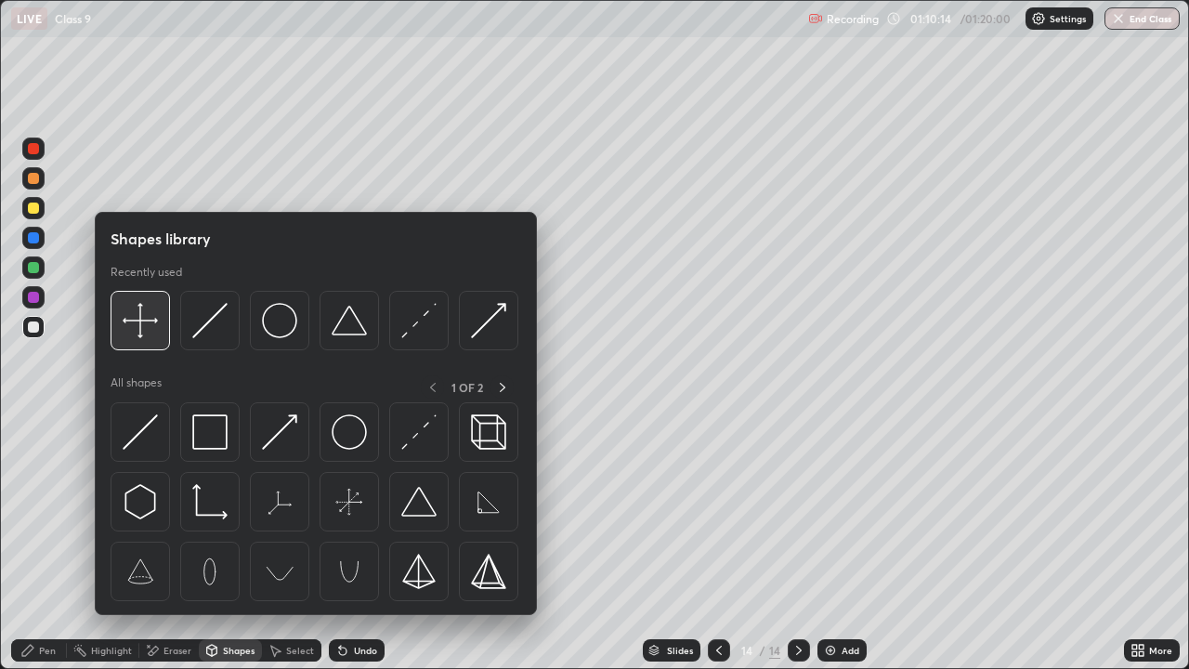
click at [151, 330] on img at bounding box center [140, 320] width 35 height 35
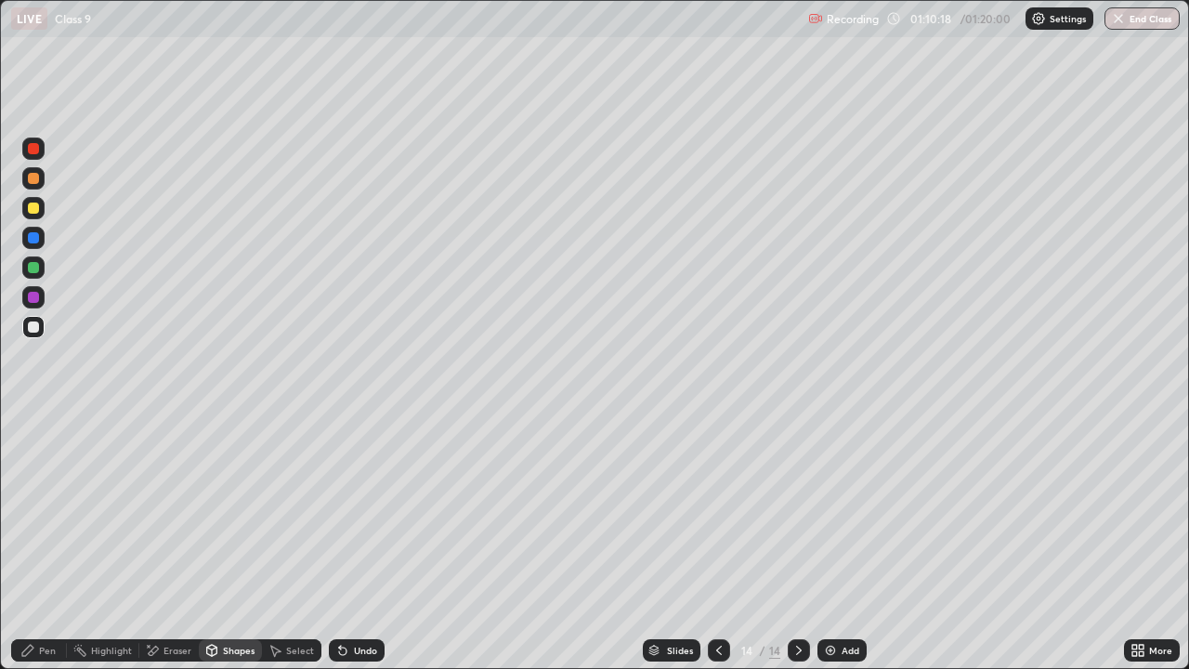
click at [42, 543] on div "Pen" at bounding box center [47, 650] width 17 height 9
click at [33, 269] on div at bounding box center [33, 267] width 11 height 11
click at [35, 242] on div at bounding box center [33, 237] width 11 height 11
click at [33, 330] on div at bounding box center [33, 326] width 11 height 11
click at [33, 295] on div at bounding box center [33, 297] width 11 height 11
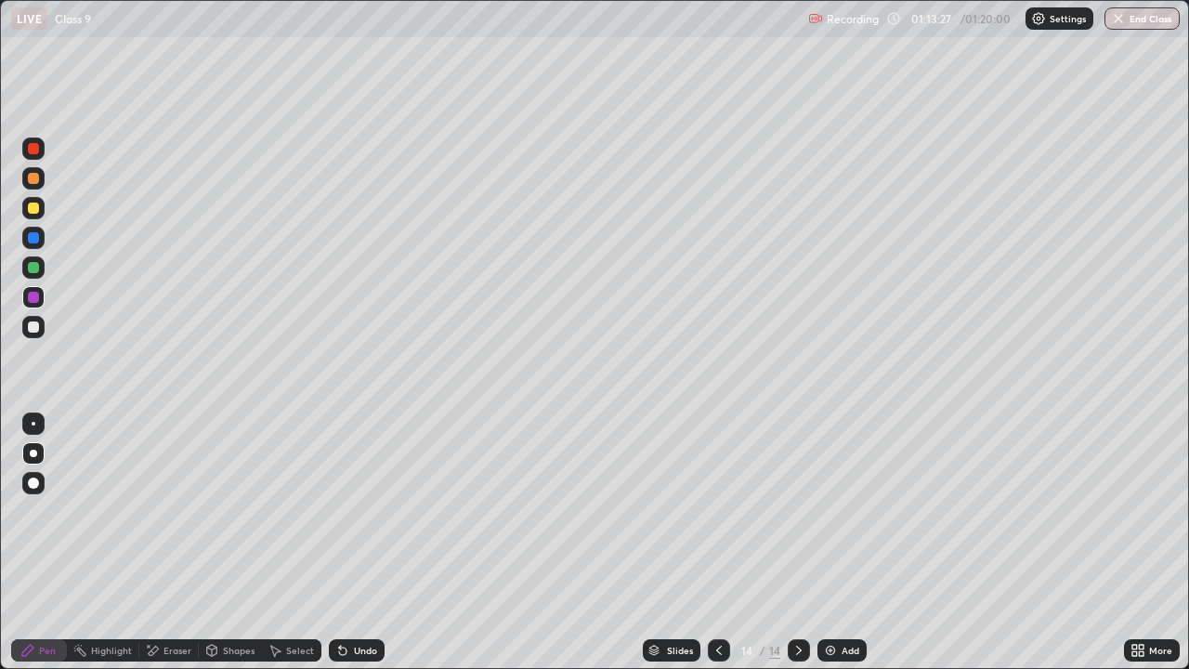
click at [32, 211] on div at bounding box center [33, 208] width 11 height 11
click at [32, 300] on div at bounding box center [33, 297] width 11 height 11
click at [349, 543] on div "Undo" at bounding box center [357, 650] width 56 height 22
click at [355, 543] on div "Undo" at bounding box center [357, 650] width 56 height 22
click at [354, 543] on div "Undo" at bounding box center [365, 650] width 23 height 9
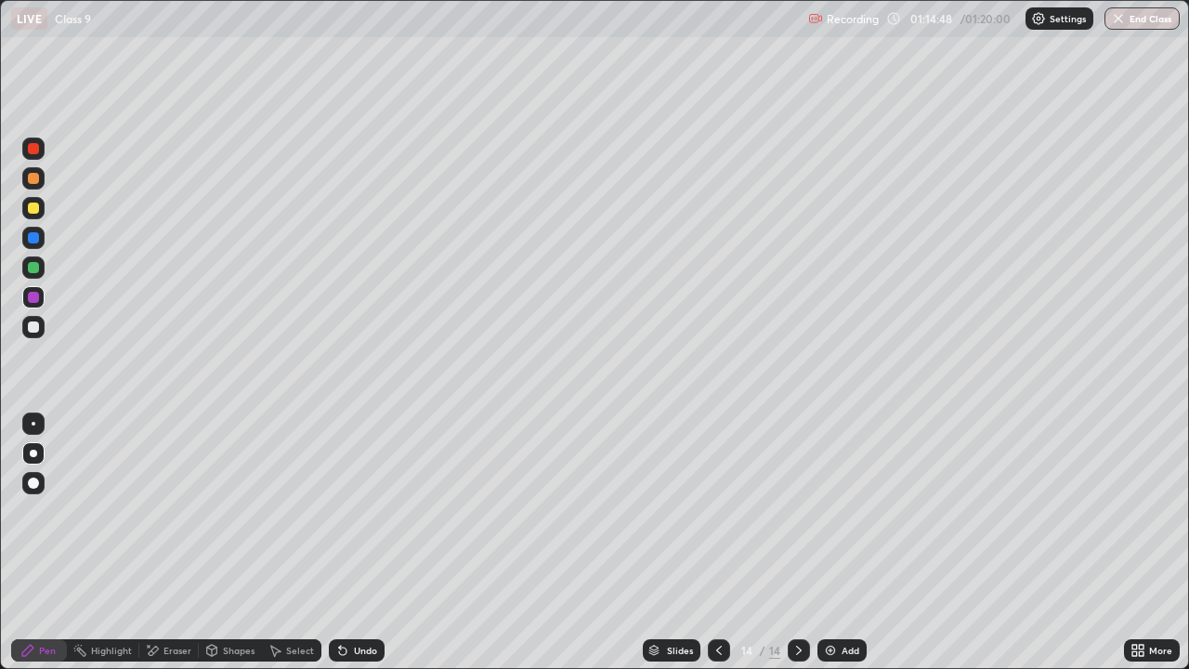
click at [349, 543] on div "Undo" at bounding box center [357, 650] width 56 height 22
click at [164, 543] on div "Eraser" at bounding box center [178, 650] width 28 height 9
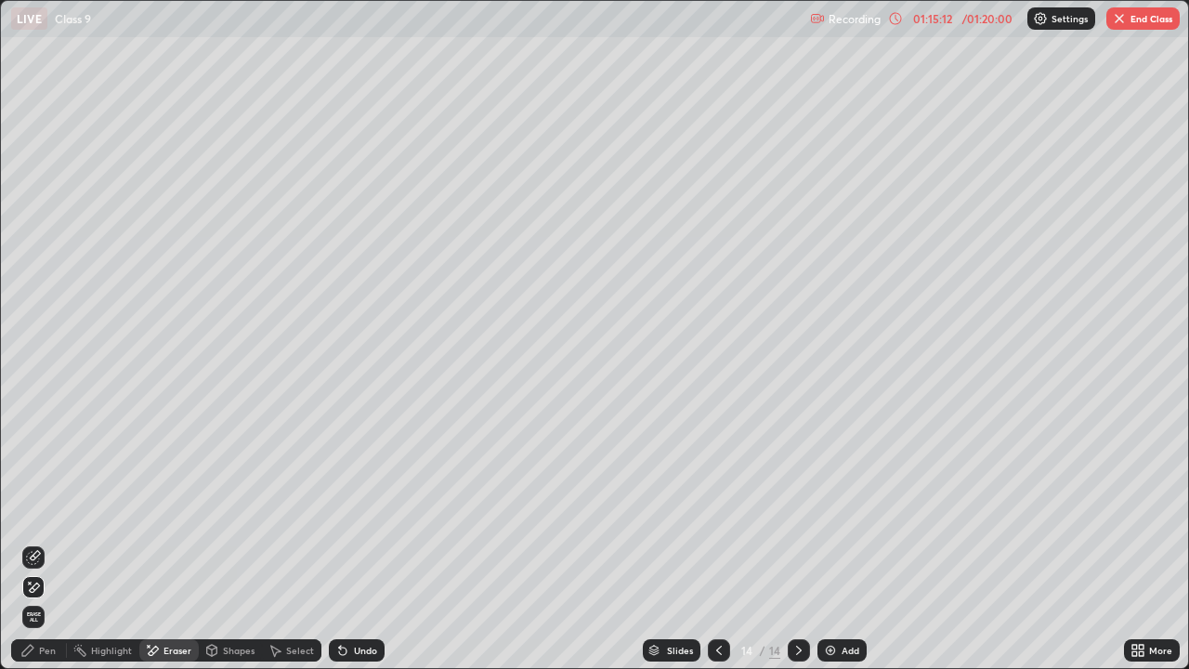
click at [40, 543] on icon at bounding box center [33, 557] width 15 height 15
click at [32, 543] on icon at bounding box center [27, 650] width 15 height 15
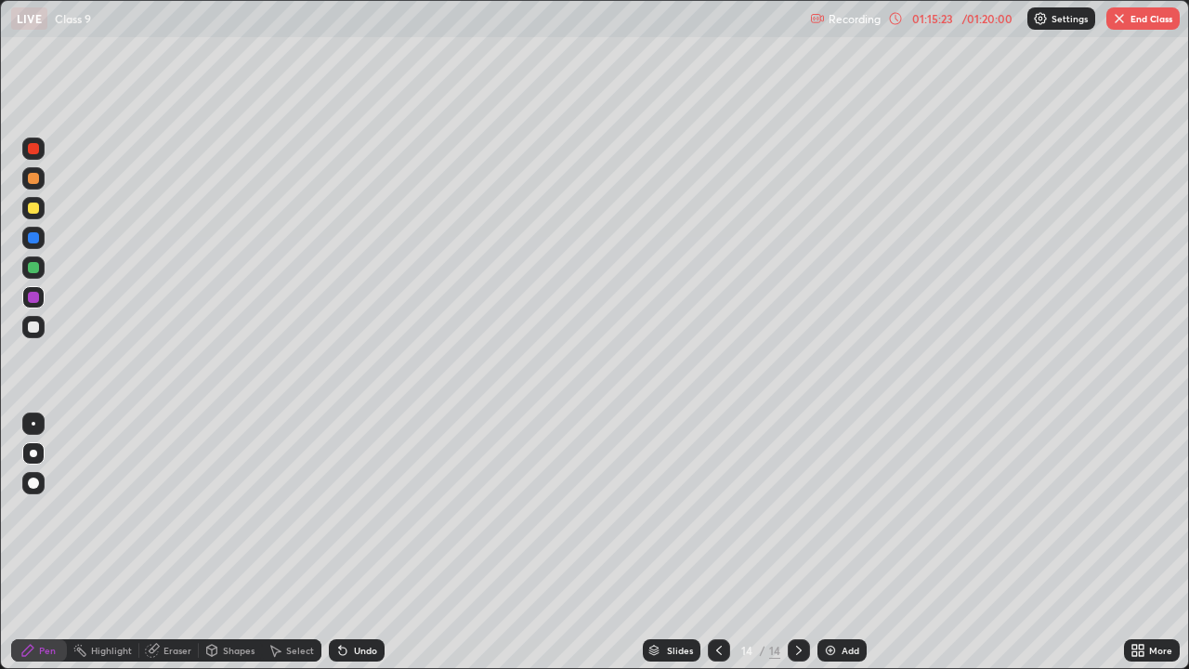
click at [33, 325] on div at bounding box center [33, 326] width 11 height 11
click at [30, 269] on div at bounding box center [33, 267] width 11 height 11
click at [169, 543] on div "Eraser" at bounding box center [168, 650] width 59 height 22
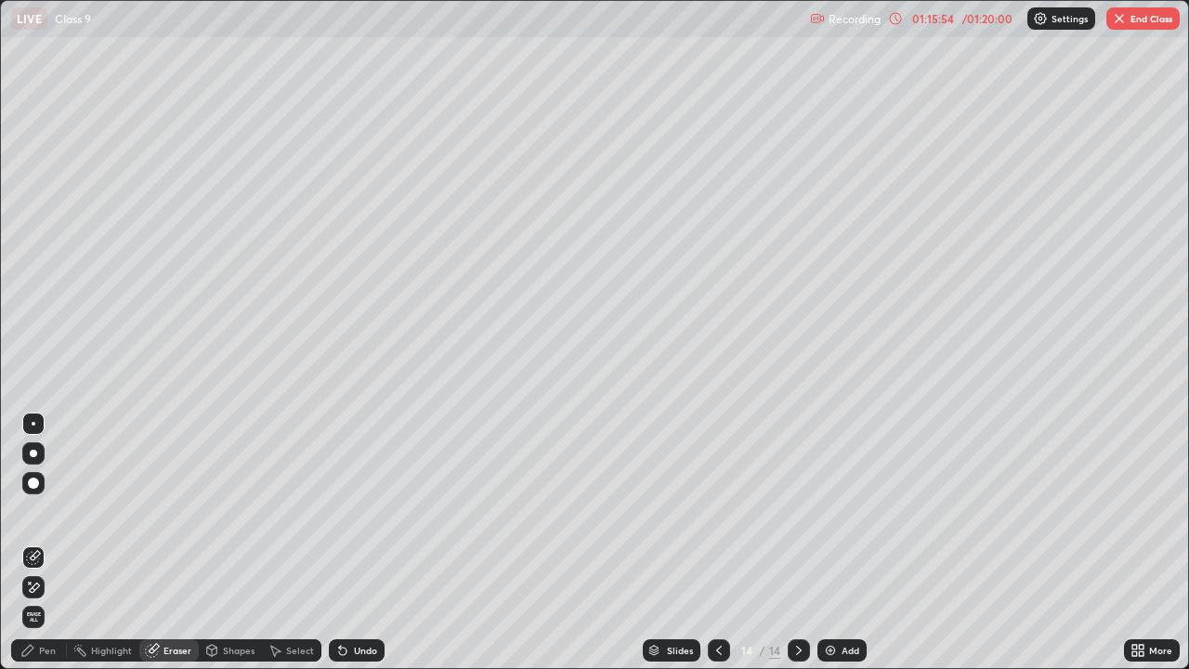
click at [34, 543] on icon at bounding box center [33, 588] width 15 height 16
click at [37, 543] on div "Pen" at bounding box center [39, 650] width 56 height 22
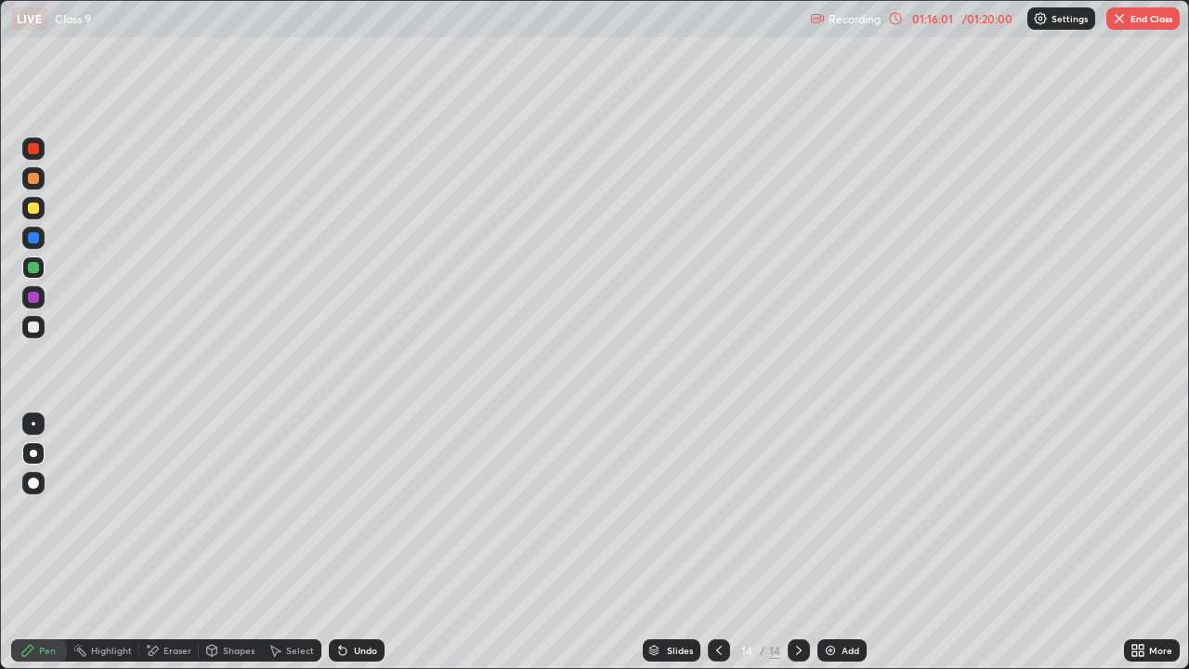
click at [30, 208] on div at bounding box center [33, 208] width 11 height 11
click at [1123, 22] on img "button" at bounding box center [1119, 18] width 15 height 15
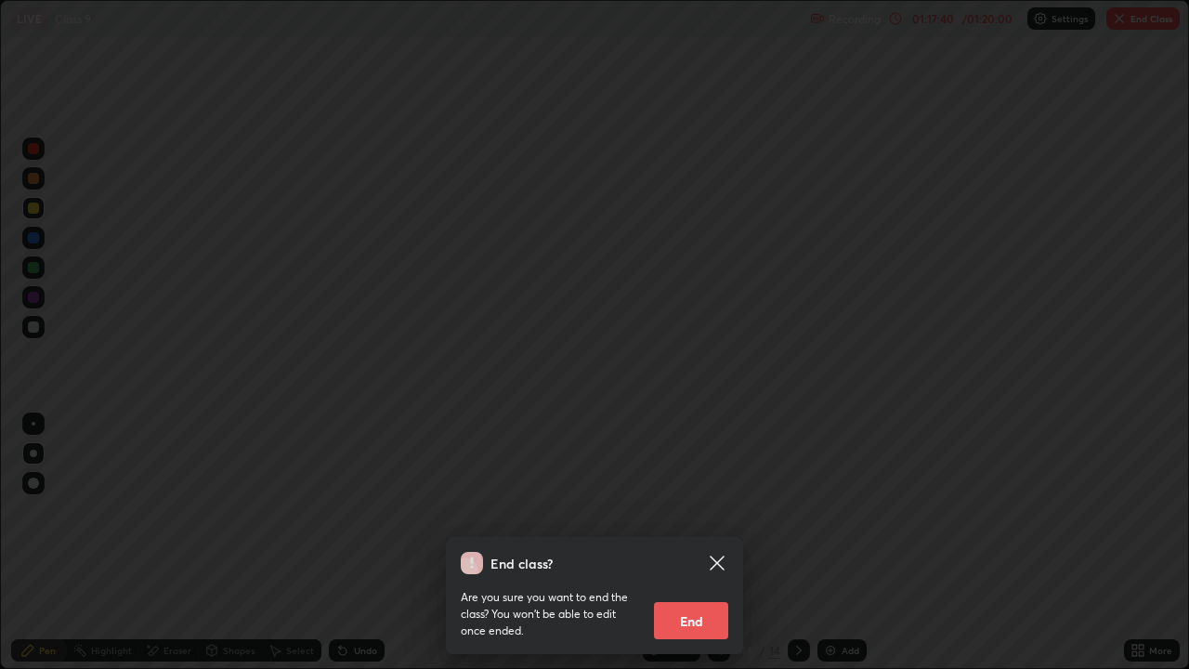
click at [678, 543] on button "End" at bounding box center [691, 620] width 74 height 37
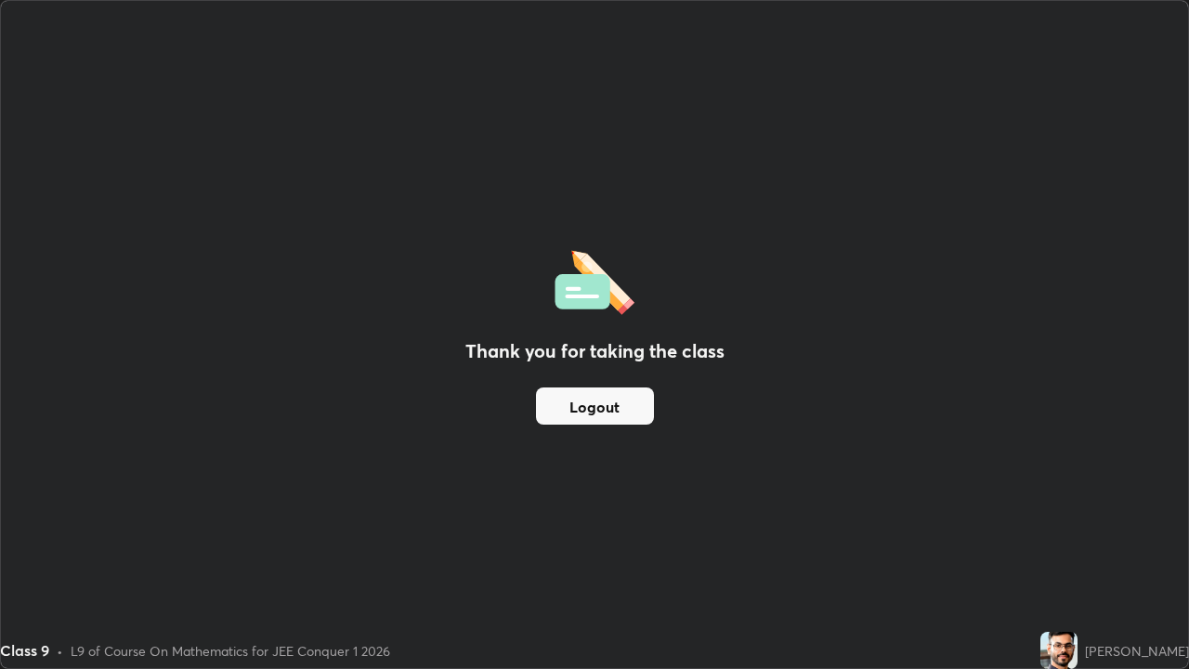
click at [577, 402] on button "Logout" at bounding box center [595, 405] width 118 height 37
